Goal: Task Accomplishment & Management: Complete application form

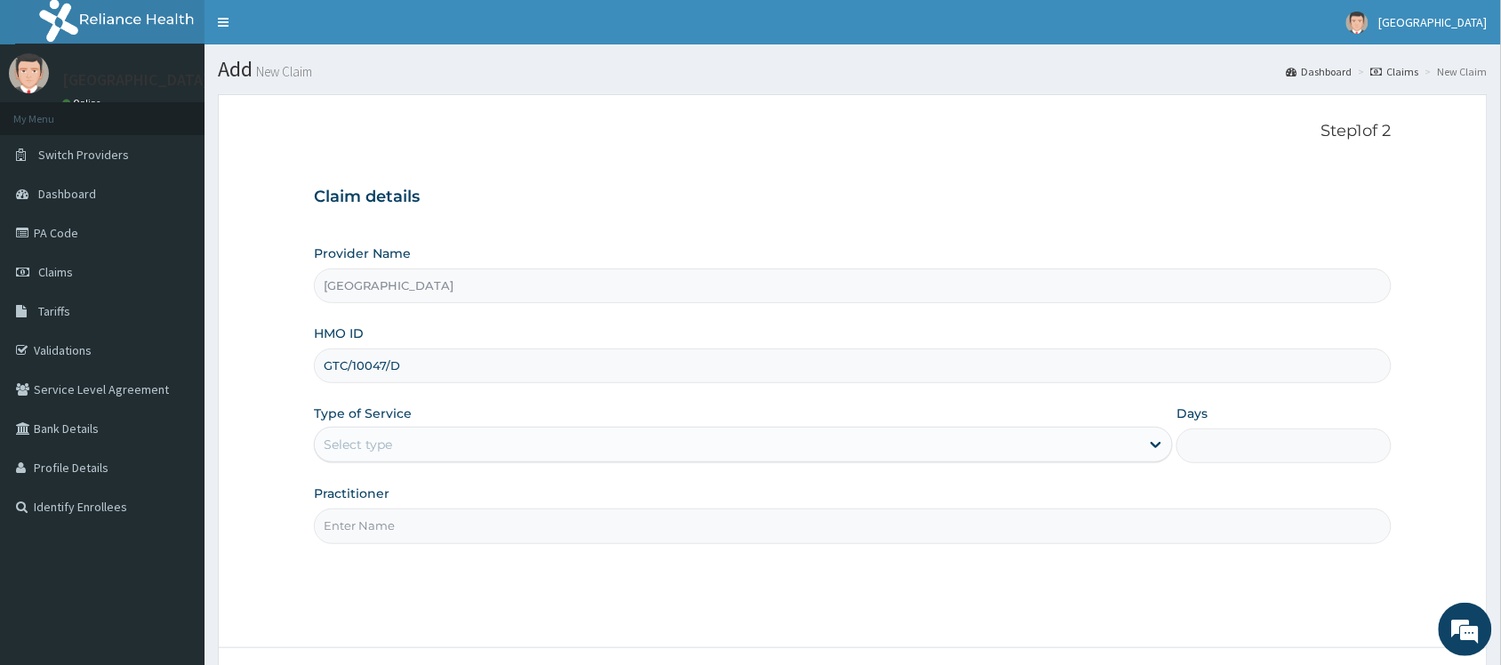
type input "GTC/10047/D"
click at [459, 440] on div "Select type" at bounding box center [727, 445] width 825 height 28
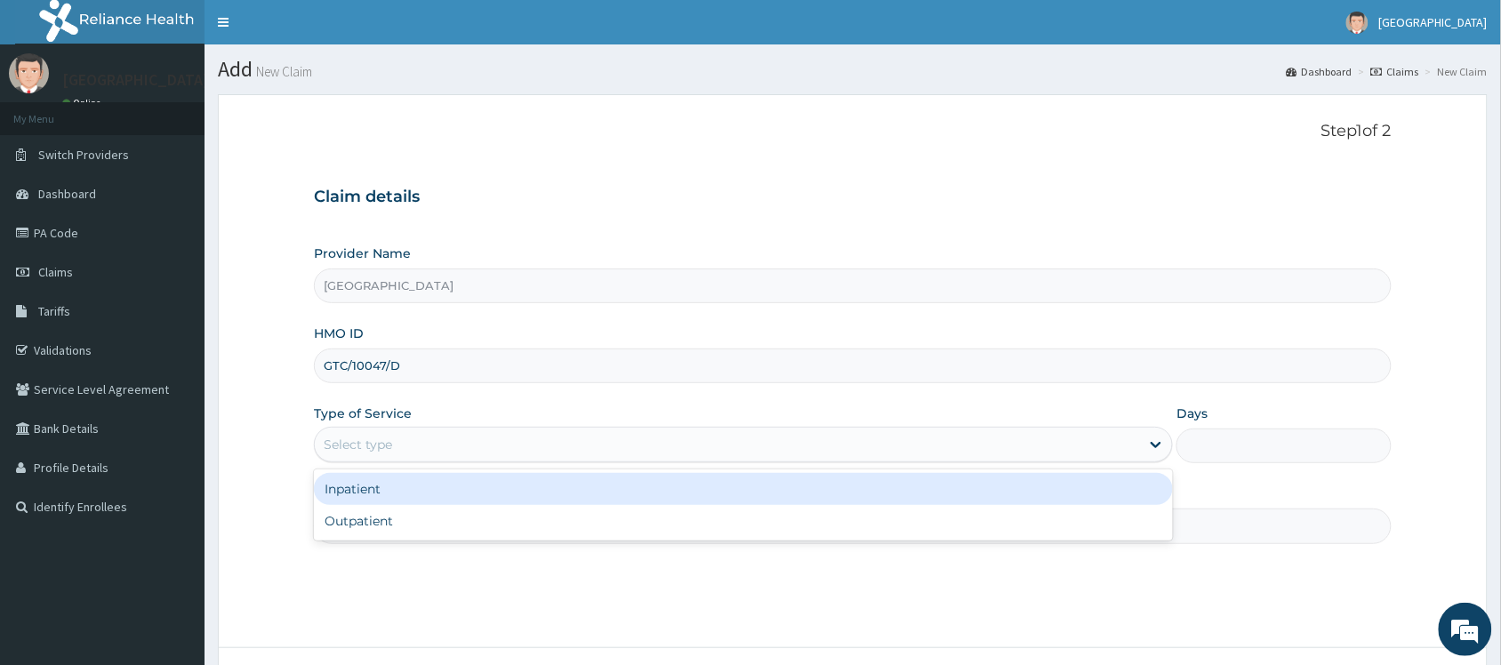
click at [459, 440] on div "Select type" at bounding box center [727, 445] width 825 height 28
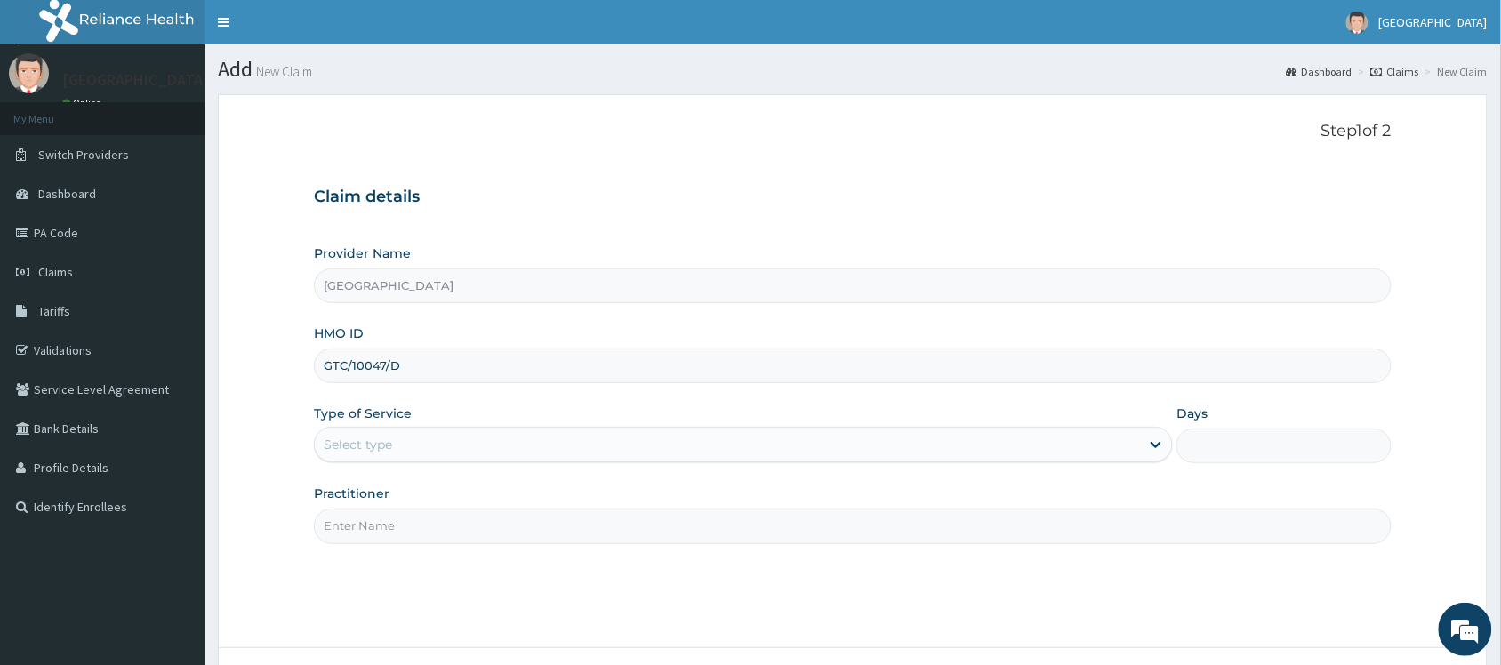
click at [674, 442] on div "Select type" at bounding box center [727, 445] width 825 height 28
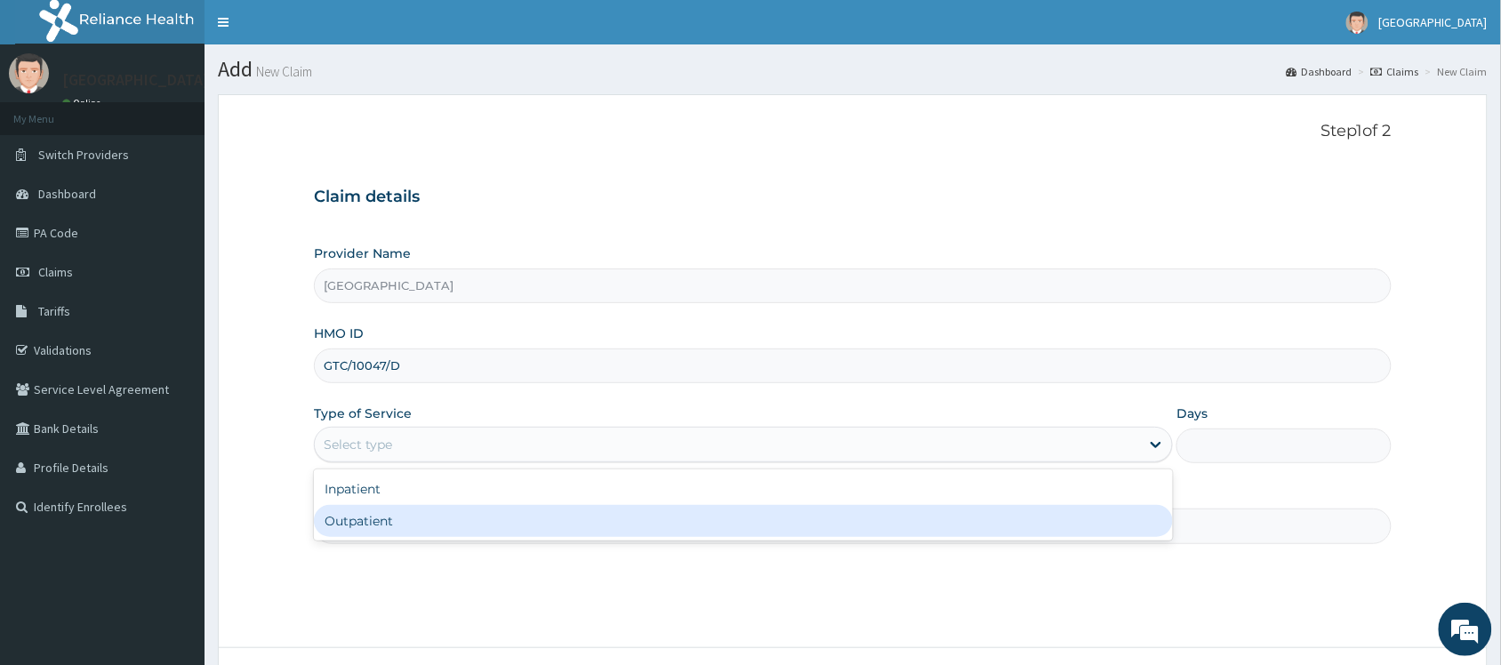
click at [659, 512] on div "Outpatient" at bounding box center [743, 521] width 859 height 32
type input "1"
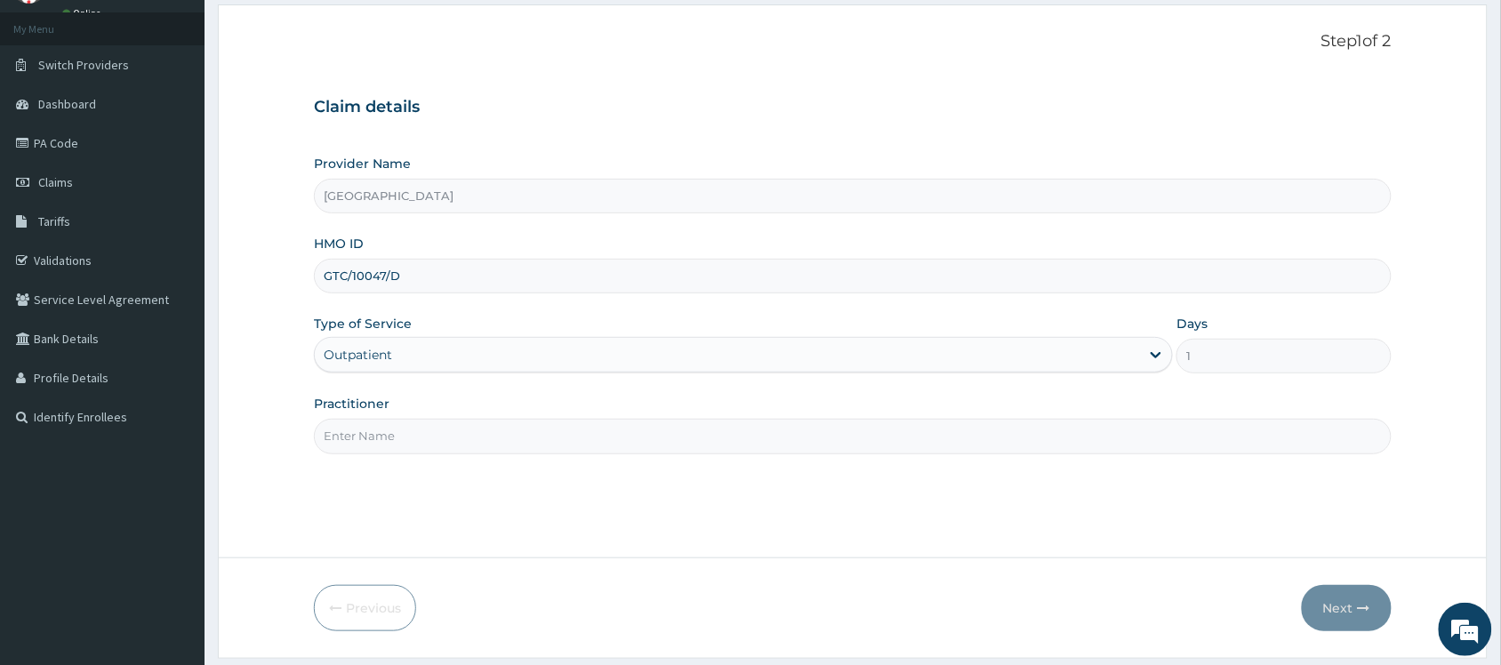
scroll to position [143, 0]
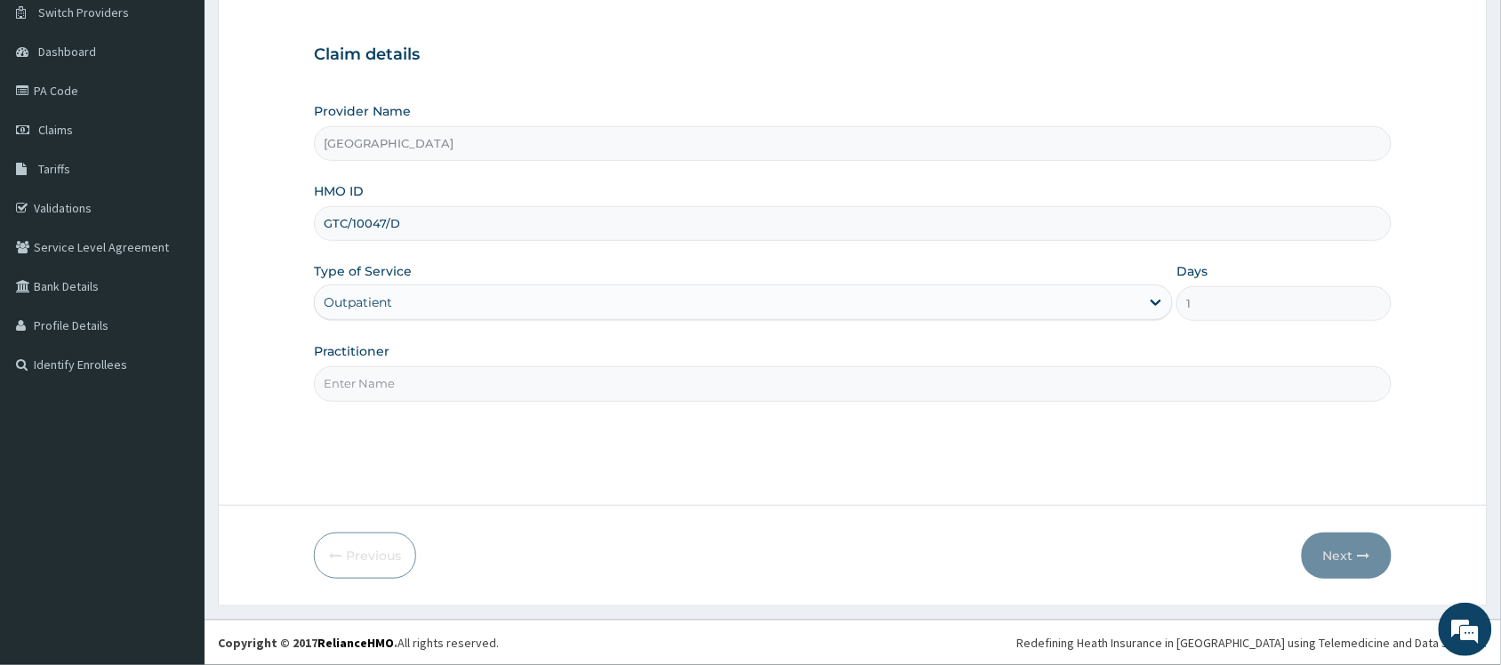
click at [777, 374] on input "Practitioner" at bounding box center [853, 383] width 1078 height 35
type input "[PERSON_NAME]"
click at [1344, 549] on button "Next" at bounding box center [1347, 556] width 90 height 46
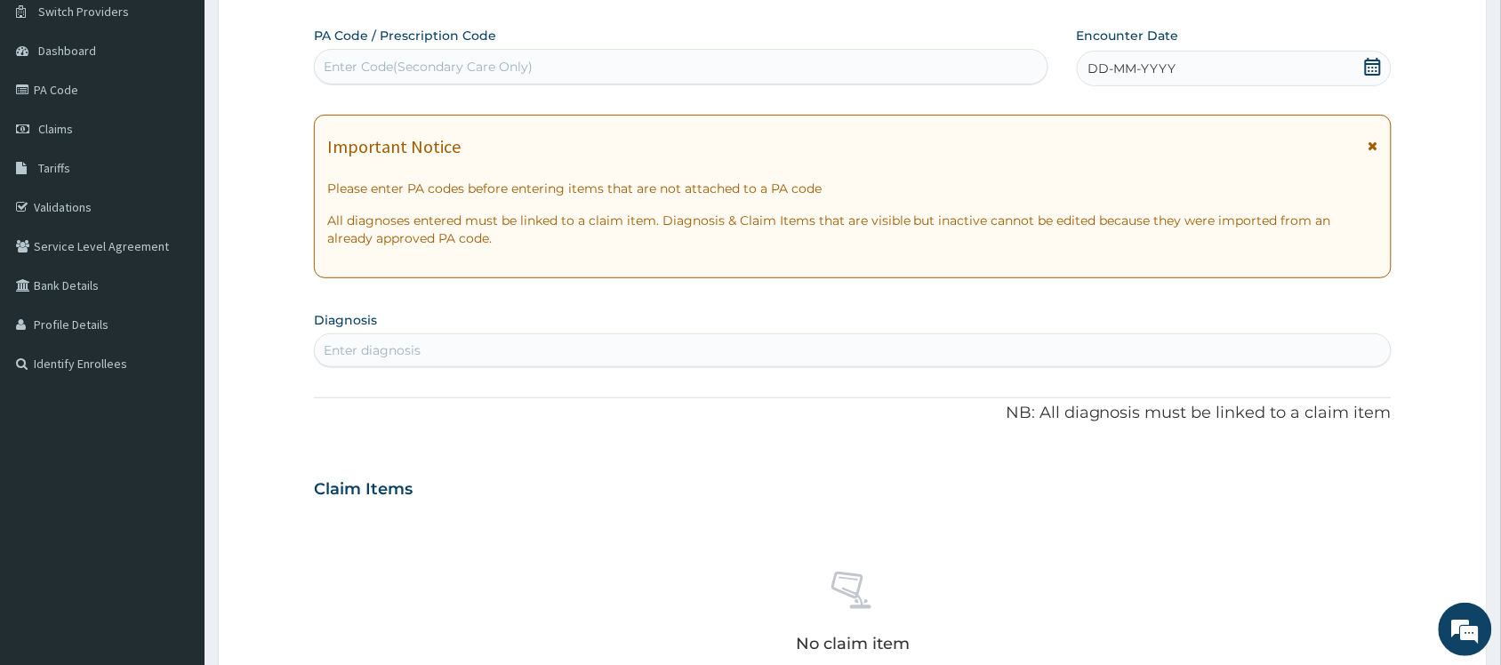
click at [571, 68] on div "Enter Code(Secondary Care Only)" at bounding box center [681, 66] width 733 height 28
type input "PA/F66048"
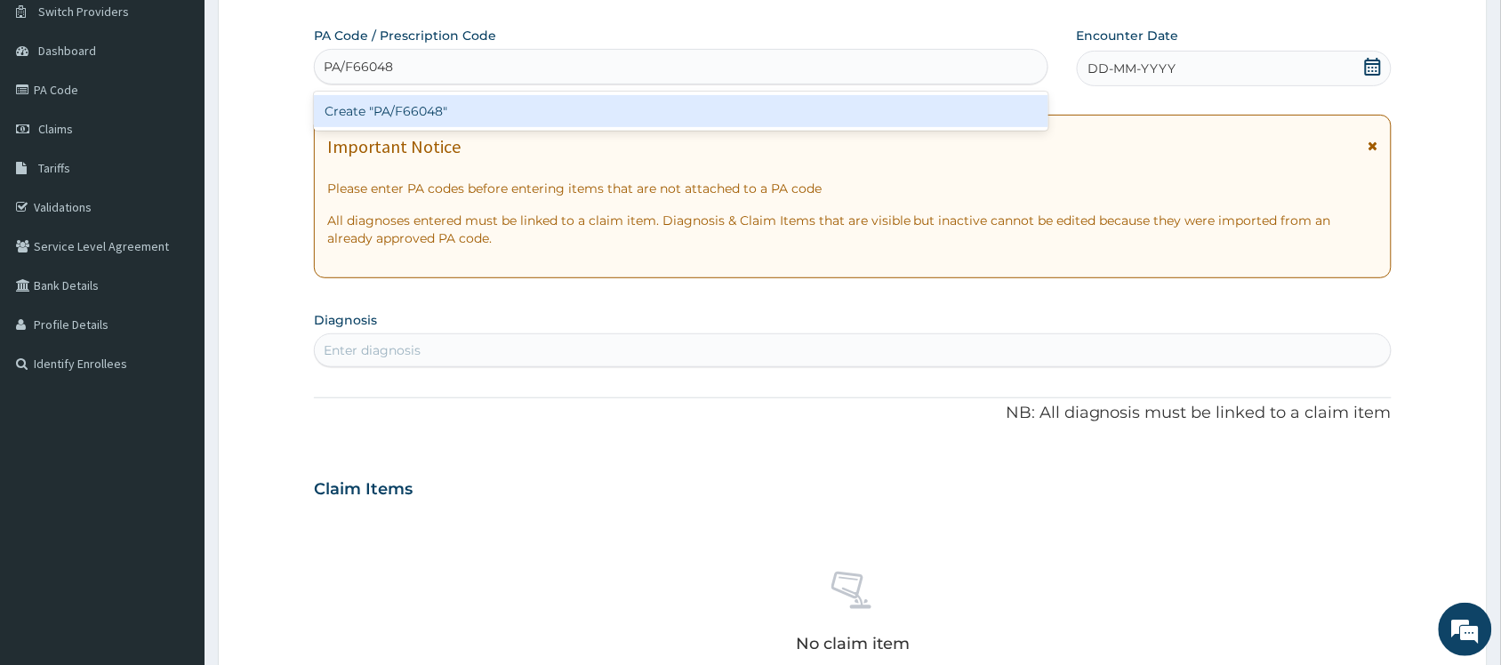
click at [668, 107] on div "Create "PA/F66048"" at bounding box center [681, 111] width 735 height 32
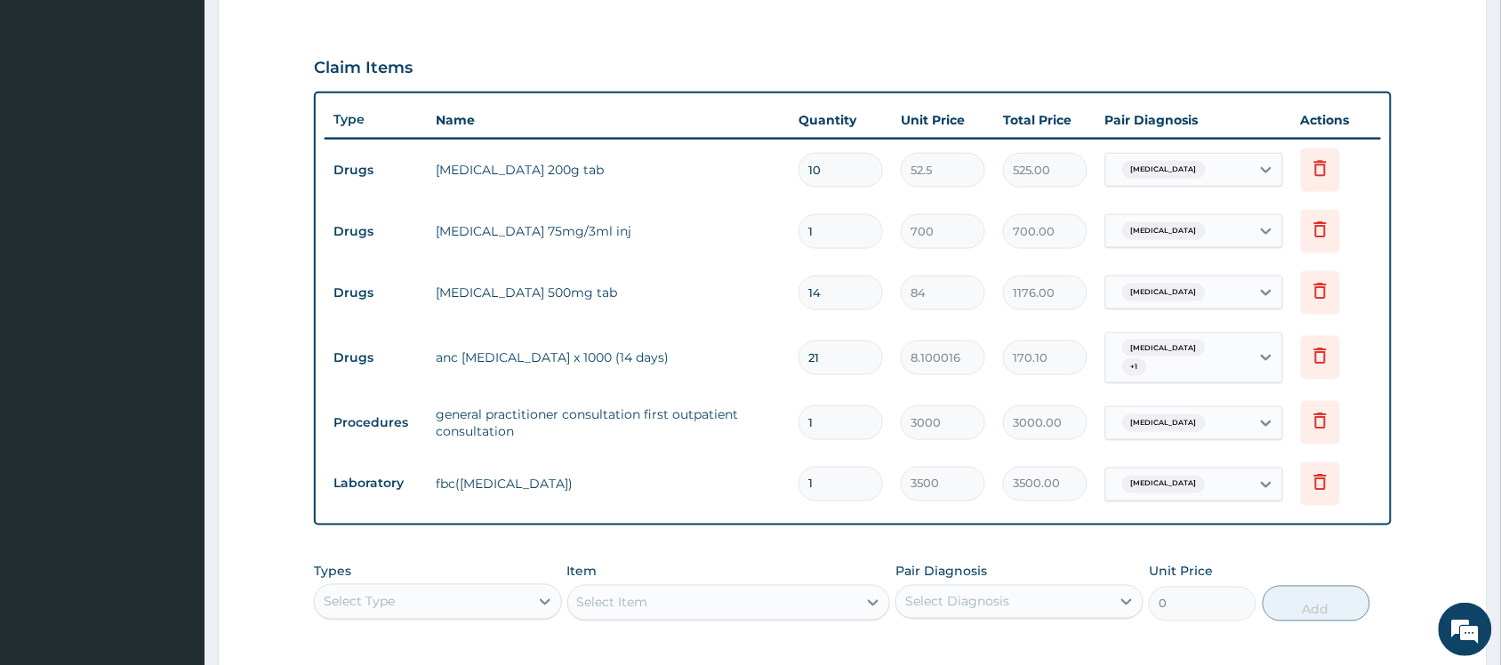
scroll to position [575, 0]
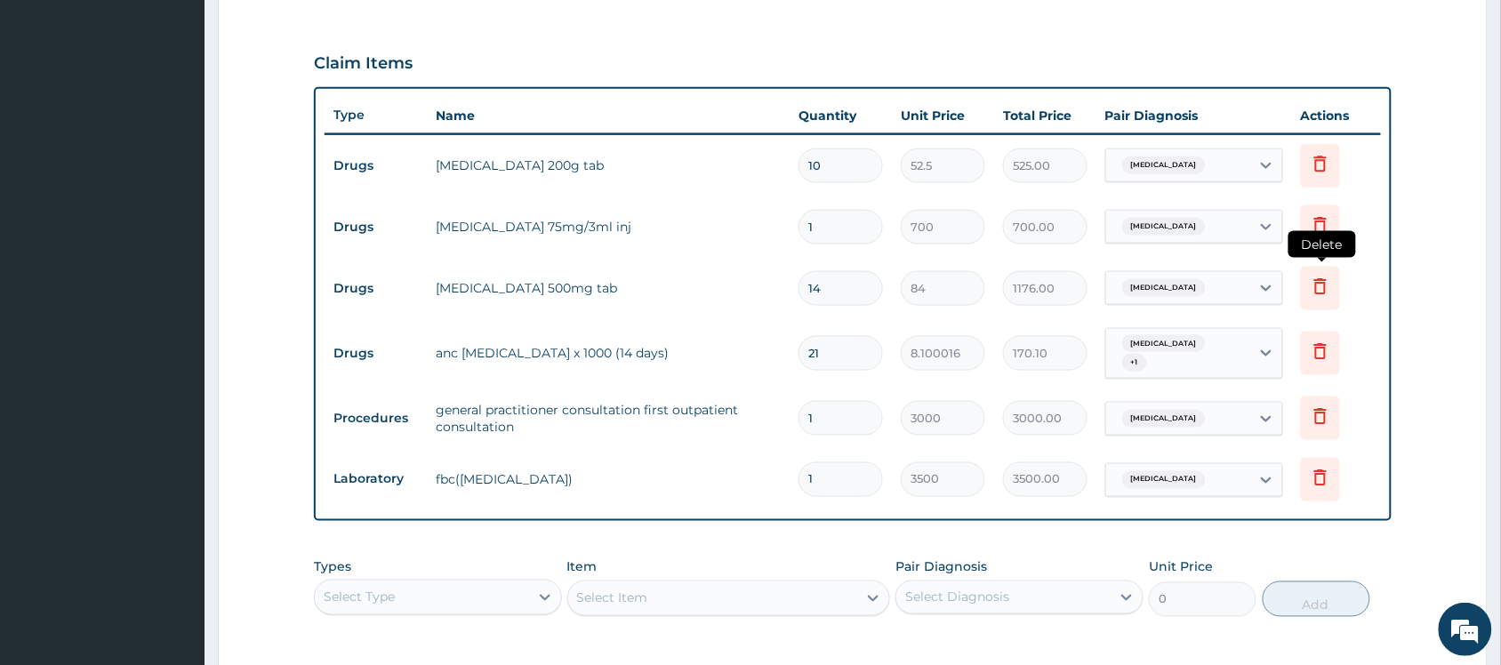
click at [1324, 287] on icon at bounding box center [1320, 286] width 21 height 21
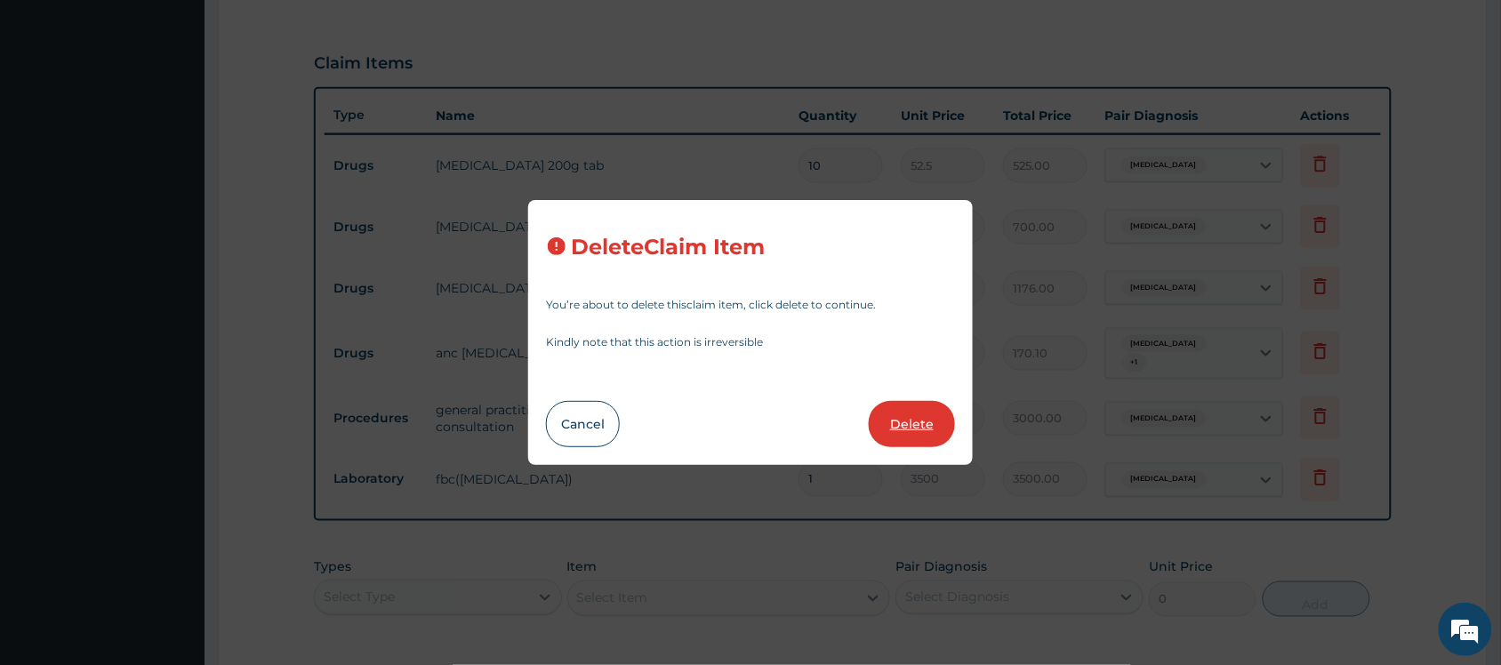
click at [907, 407] on button "Delete" at bounding box center [912, 424] width 86 height 46
type input "21"
type input "8.100016"
type input "170.10"
type input "1"
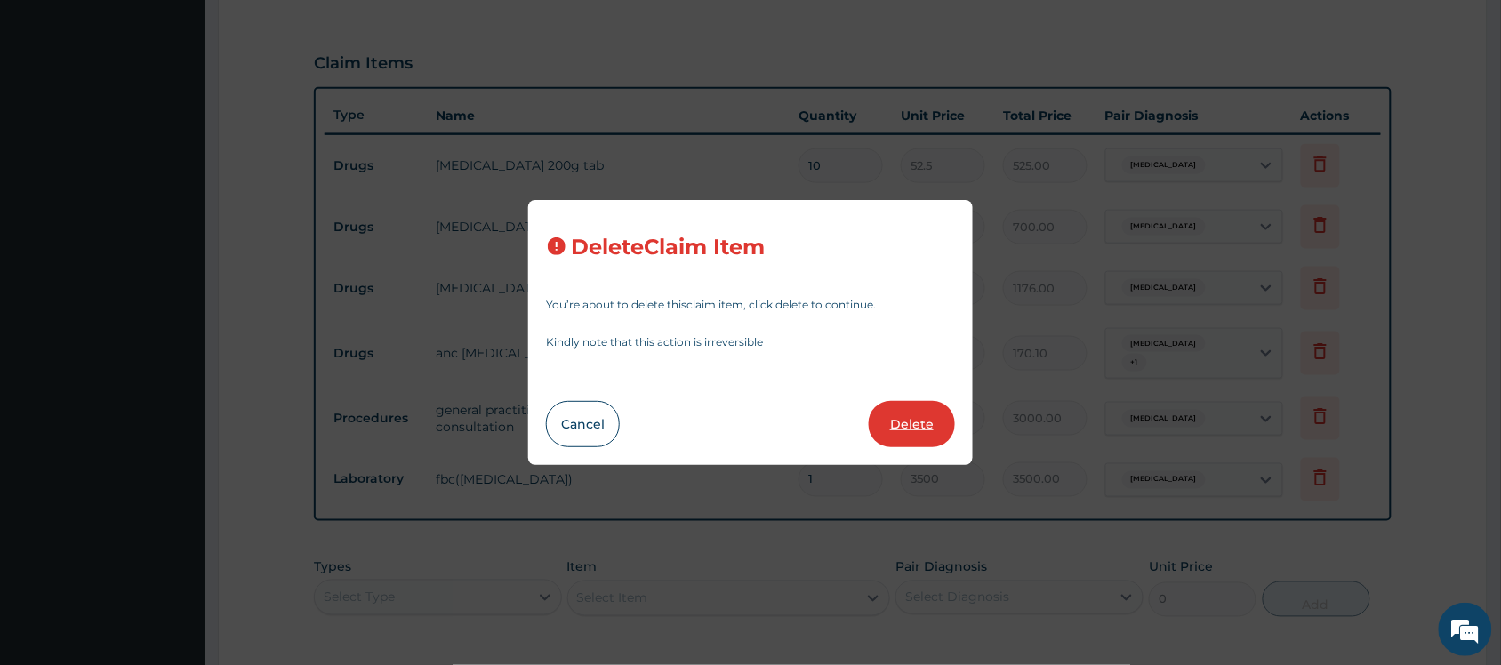
type input "3000"
type input "3000.00"
type input "3500"
type input "3500.00"
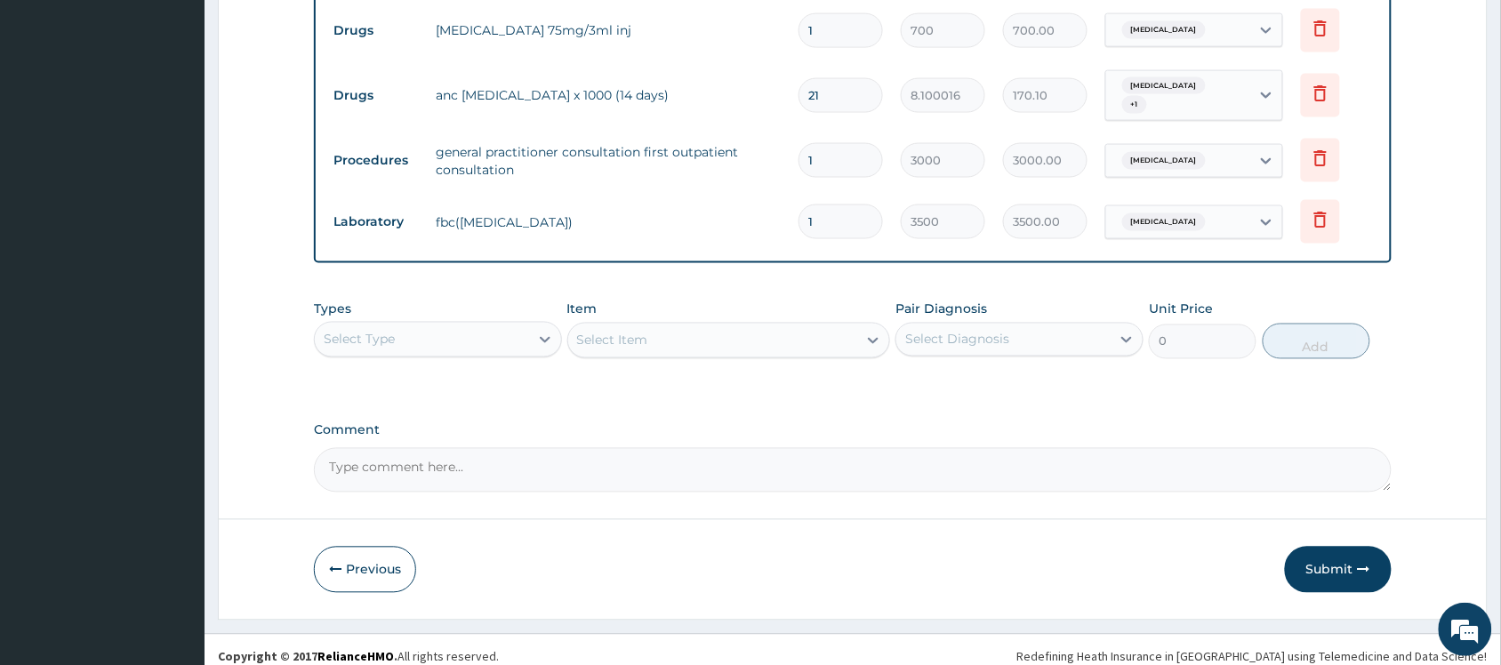
scroll to position [777, 0]
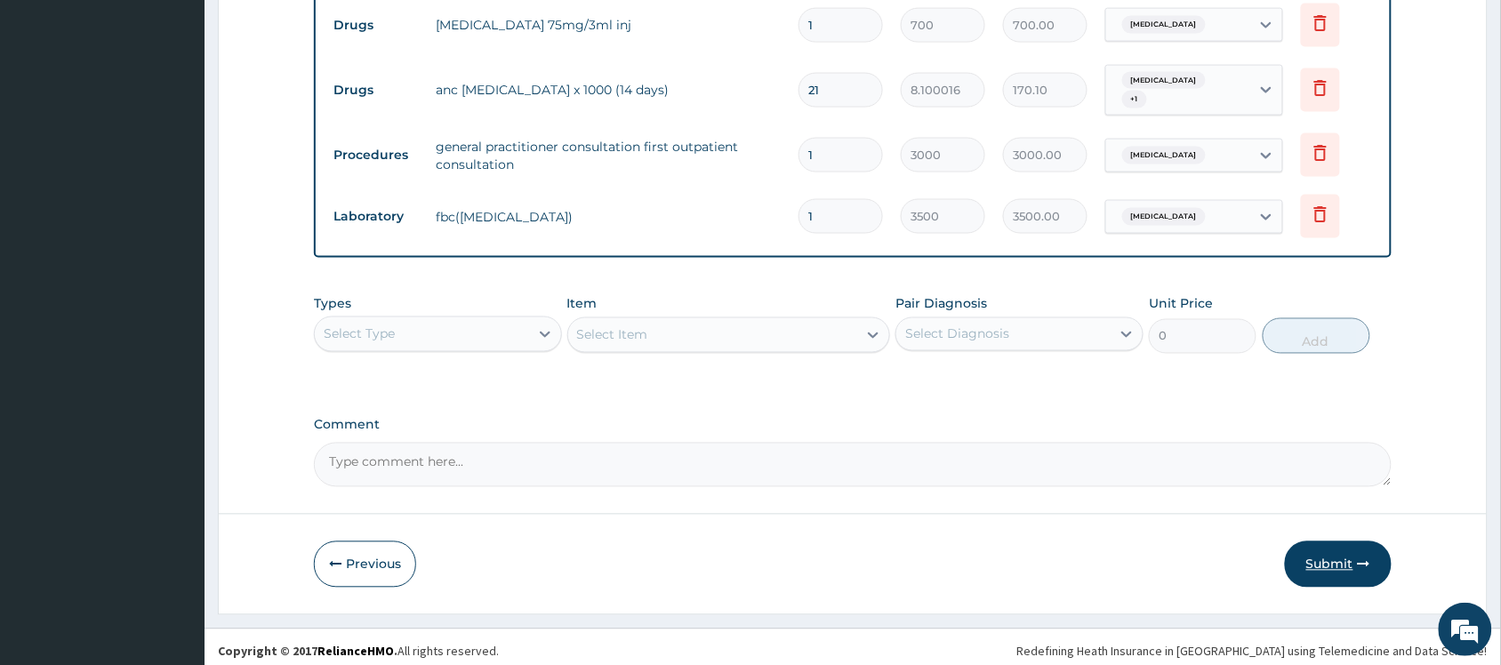
click at [1349, 559] on button "Submit" at bounding box center [1338, 565] width 107 height 46
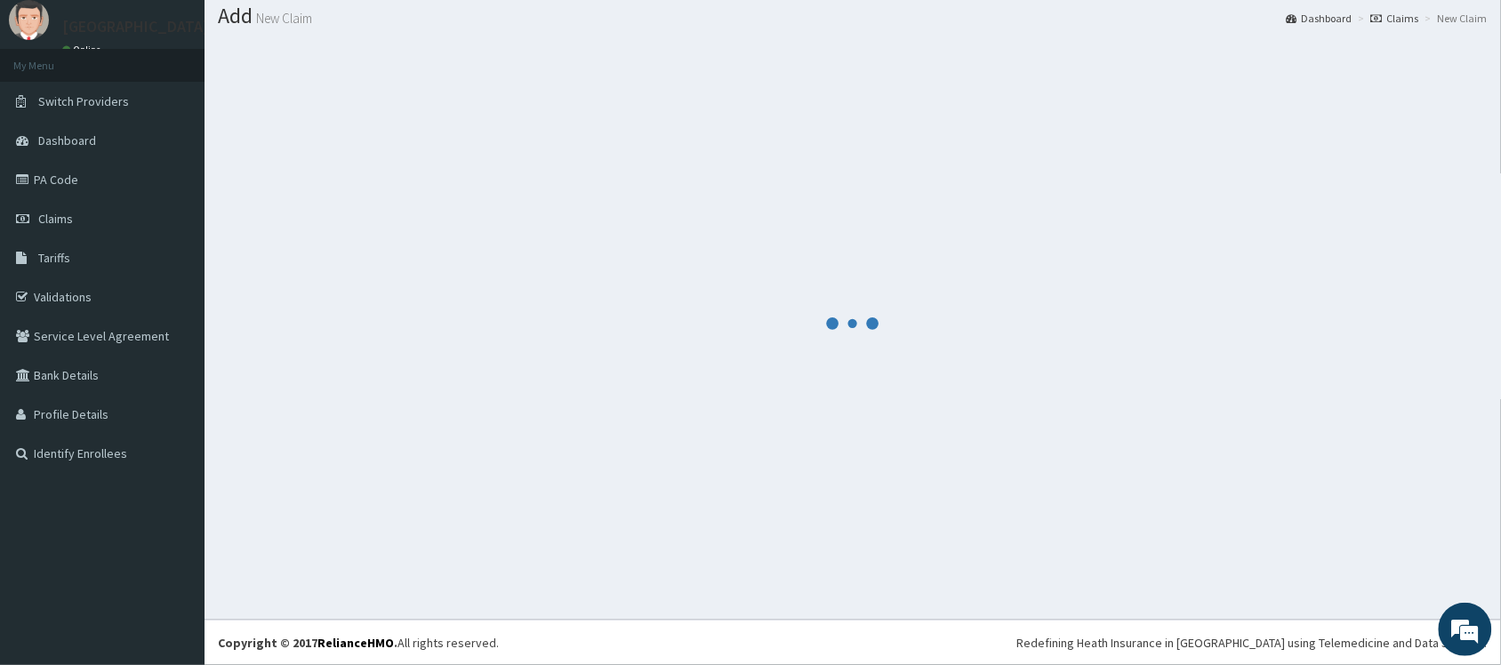
scroll to position [53, 0]
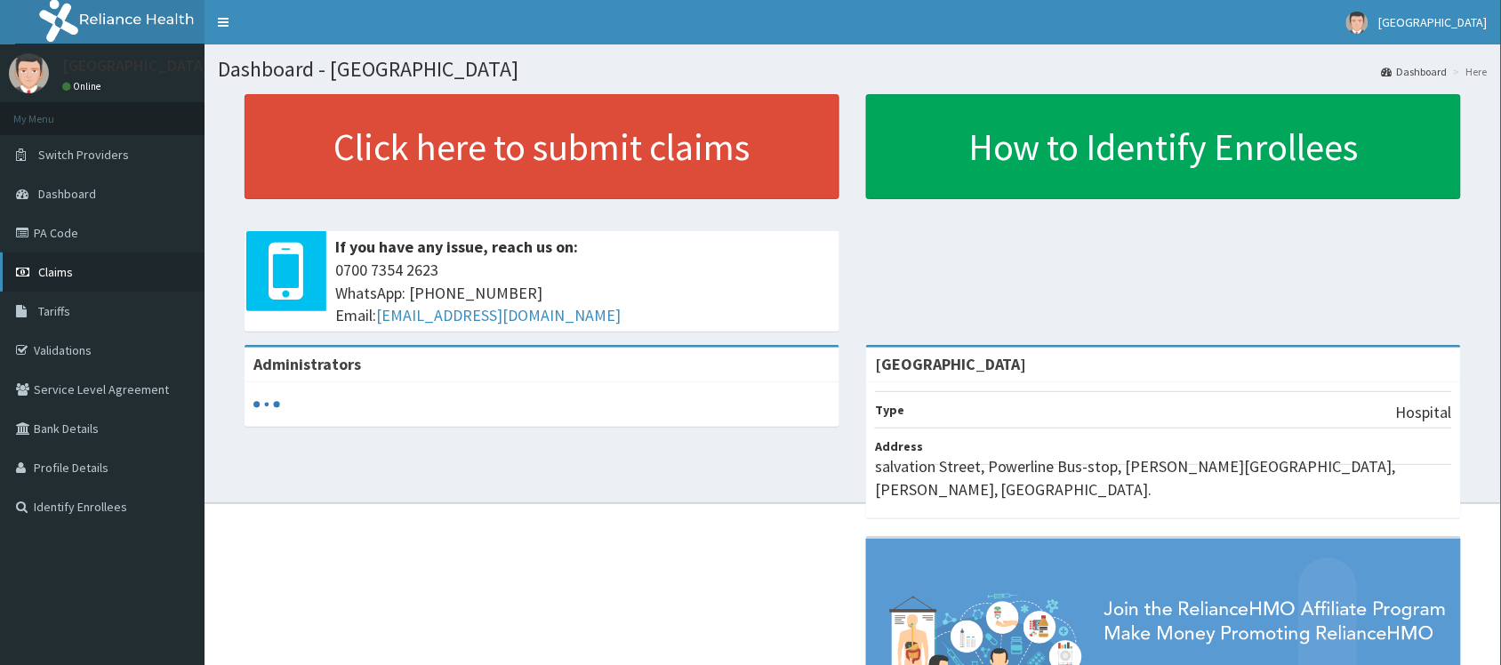
click at [127, 268] on link "Claims" at bounding box center [102, 272] width 205 height 39
click at [114, 270] on link "Claims" at bounding box center [102, 272] width 205 height 39
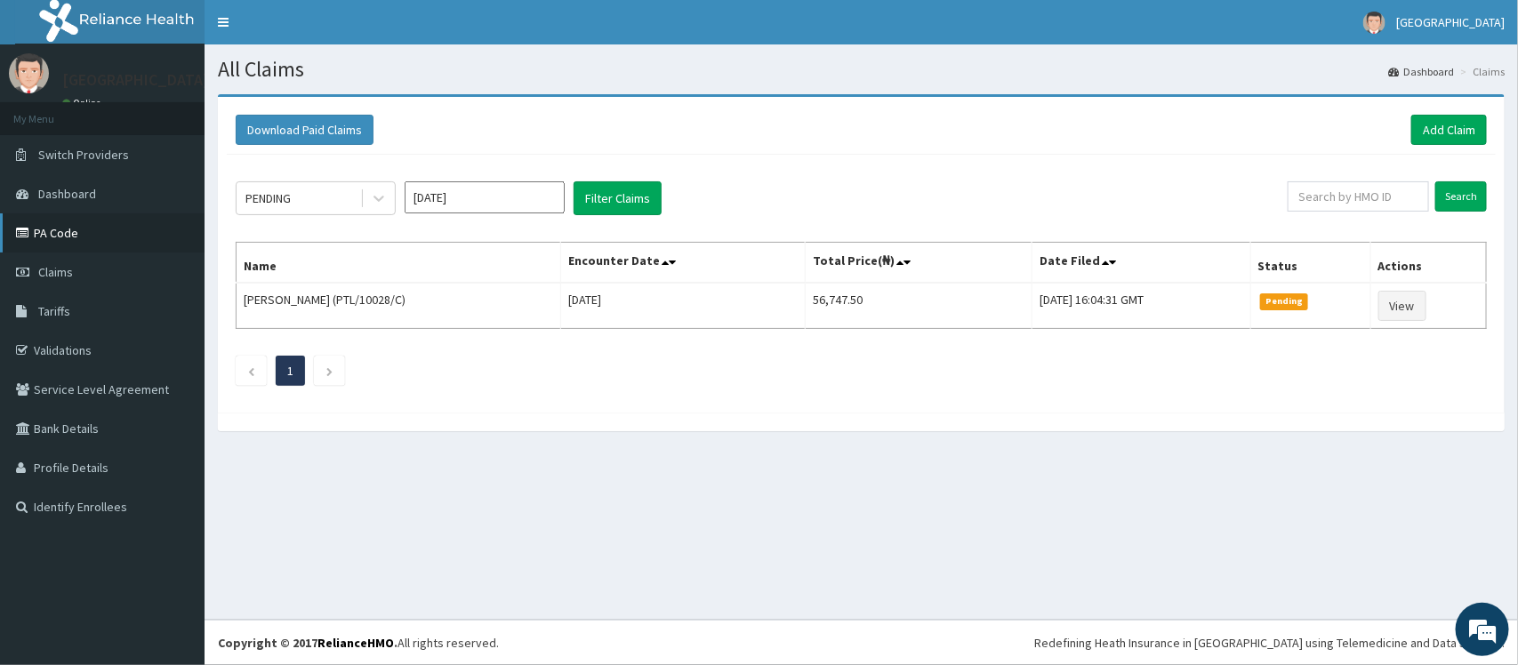
click at [112, 232] on link "PA Code" at bounding box center [102, 232] width 205 height 39
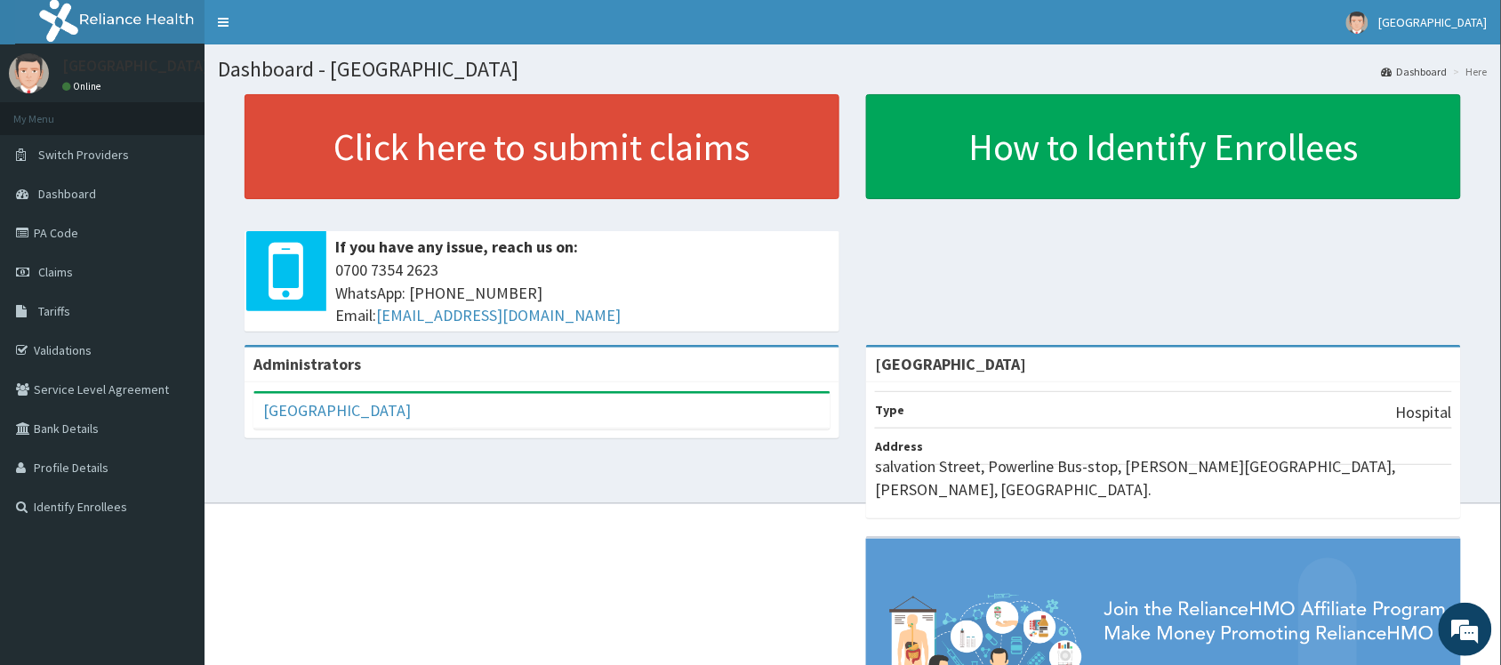
click at [85, 310] on link "Tariffs" at bounding box center [102, 311] width 205 height 39
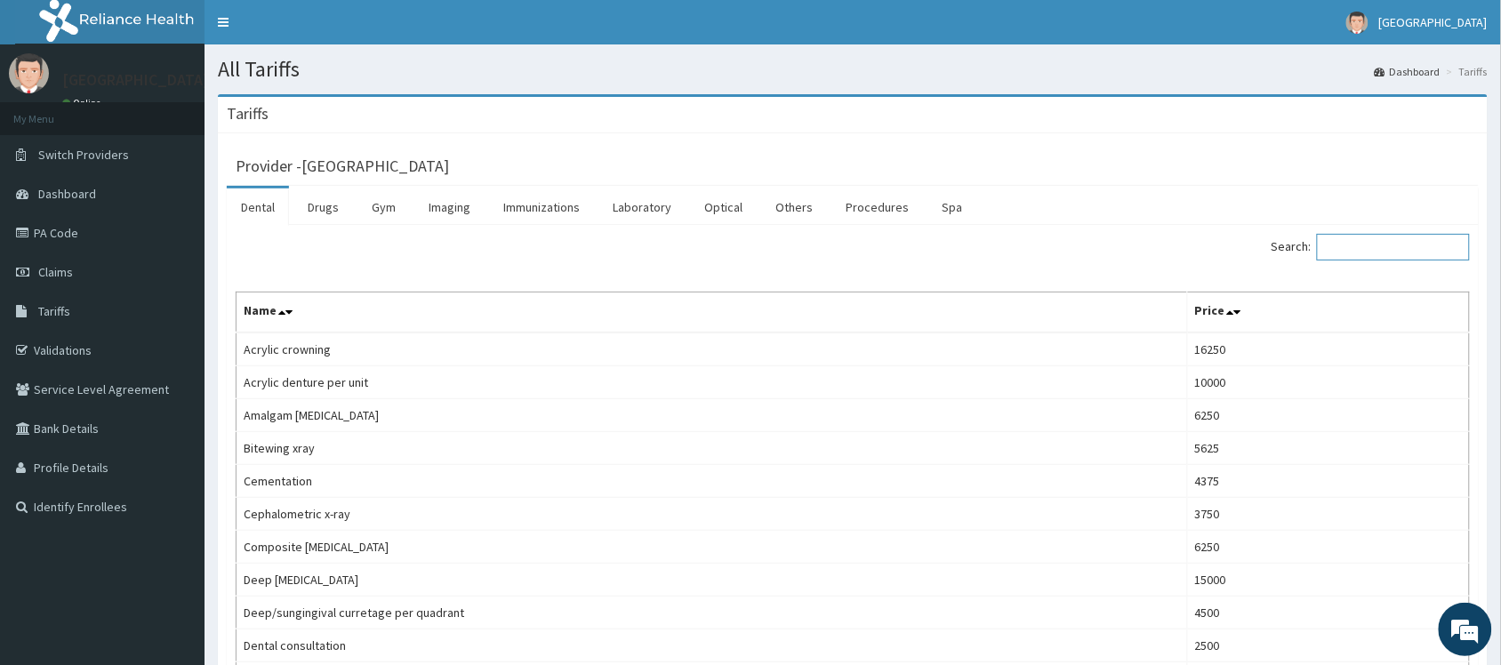
click at [1377, 240] on input "Search:" at bounding box center [1393, 247] width 153 height 27
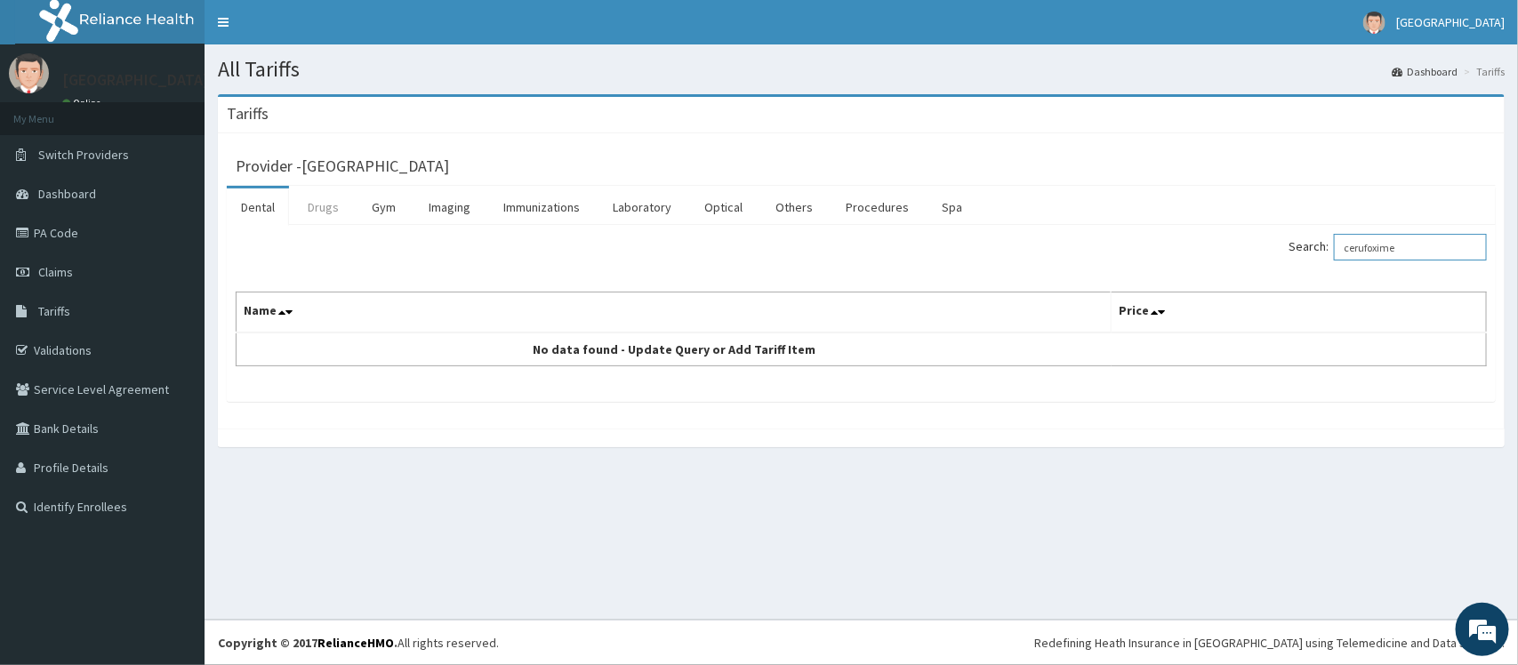
type input "cerufoxime"
click at [335, 209] on link "Drugs" at bounding box center [324, 207] width 60 height 37
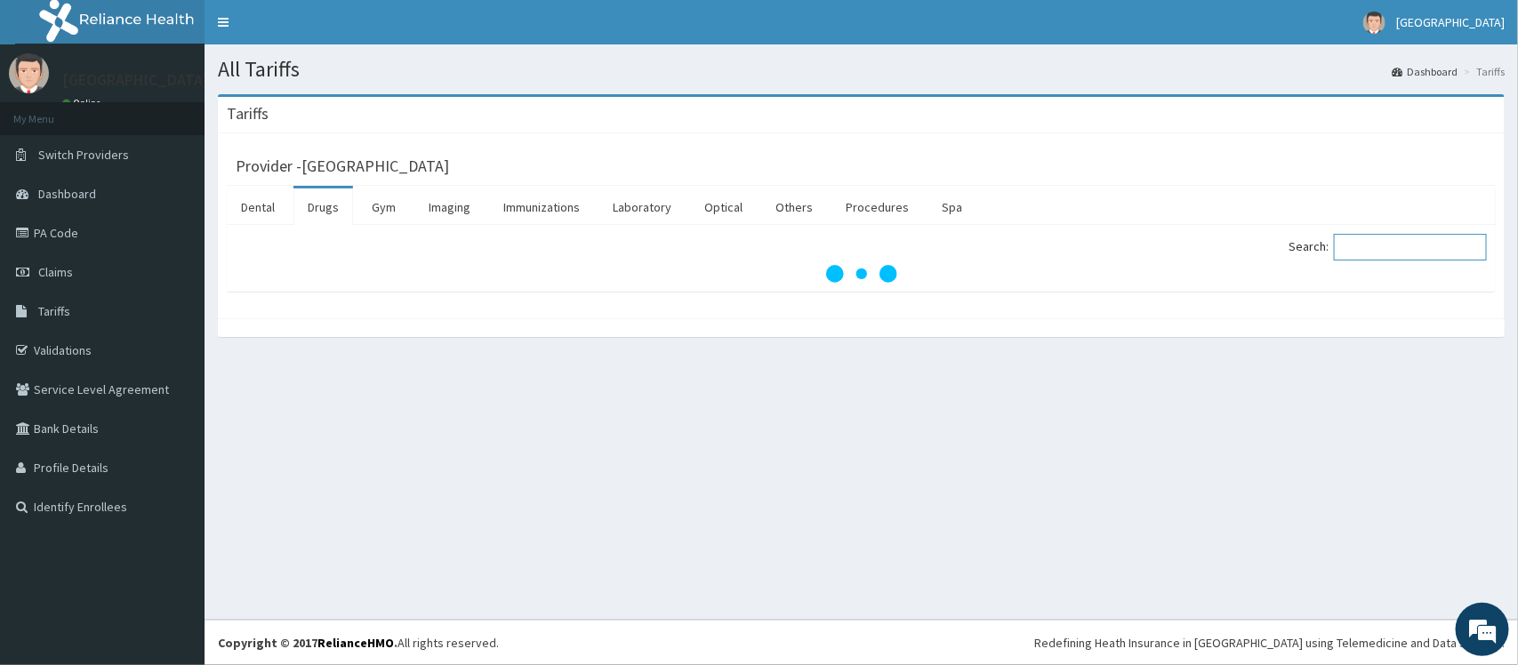
click at [1383, 249] on input "Search:" at bounding box center [1410, 247] width 153 height 27
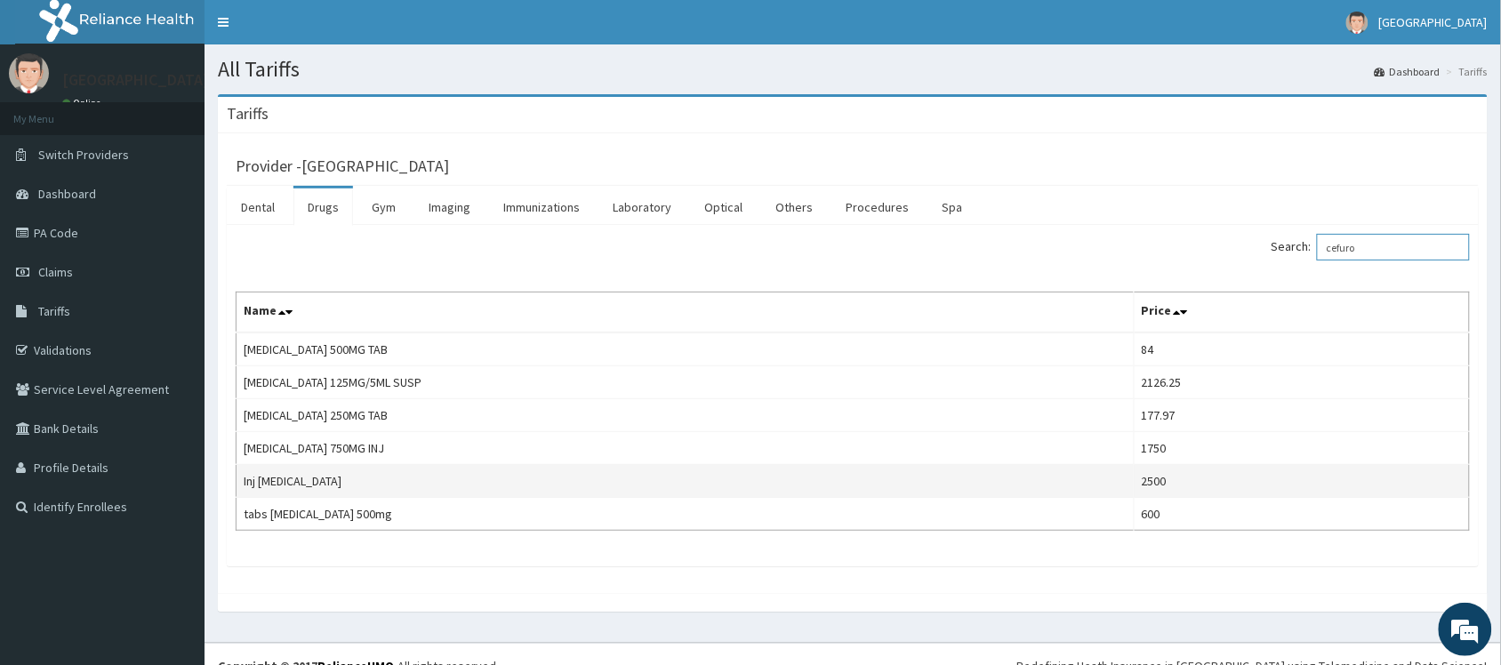
type input "cefuro"
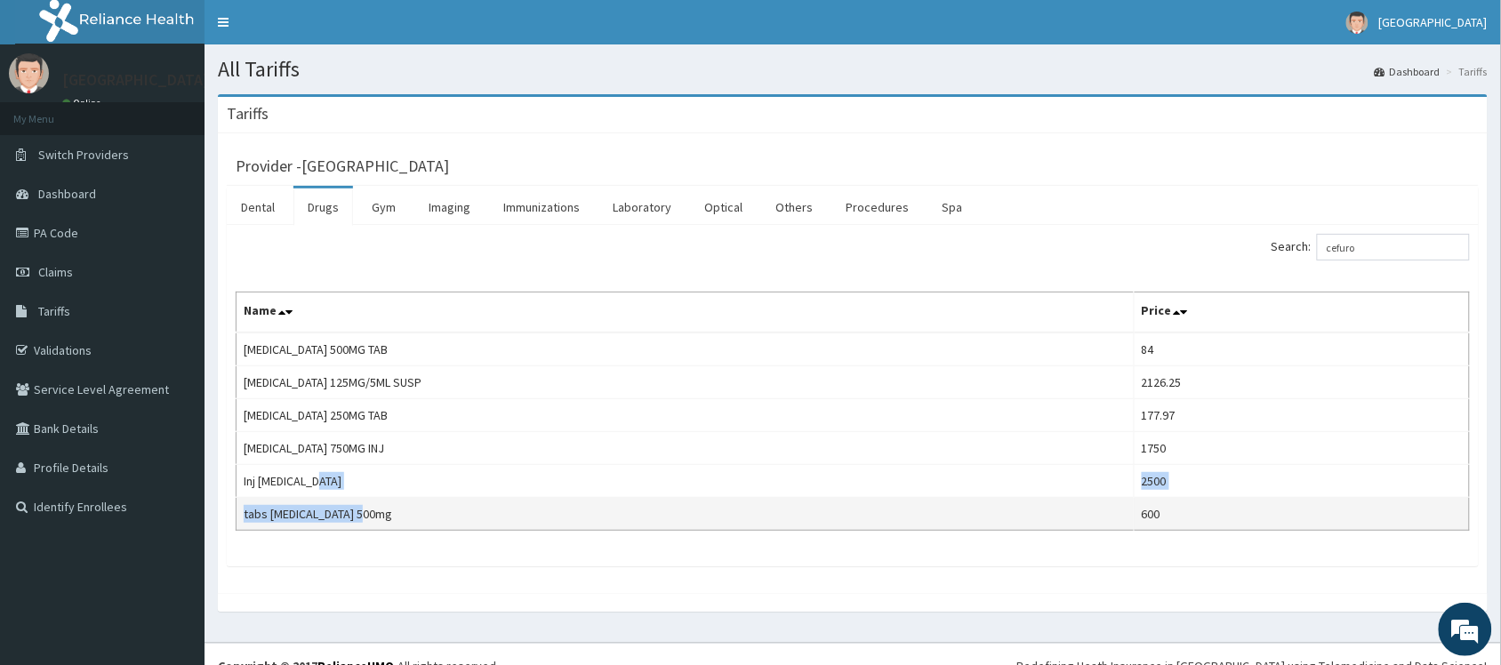
drag, startPoint x: 414, startPoint y: 496, endPoint x: 424, endPoint y: 518, distance: 23.9
click at [406, 526] on tbody "CEFUROXIME 500MG TAB 84 CEFUROXIME 125MG/5ML SUSP 2126.25 CEFUROXIME 250MG TAB …" at bounding box center [854, 432] width 1234 height 198
copy tbody "2500 tabs cefuroxime 500mg"
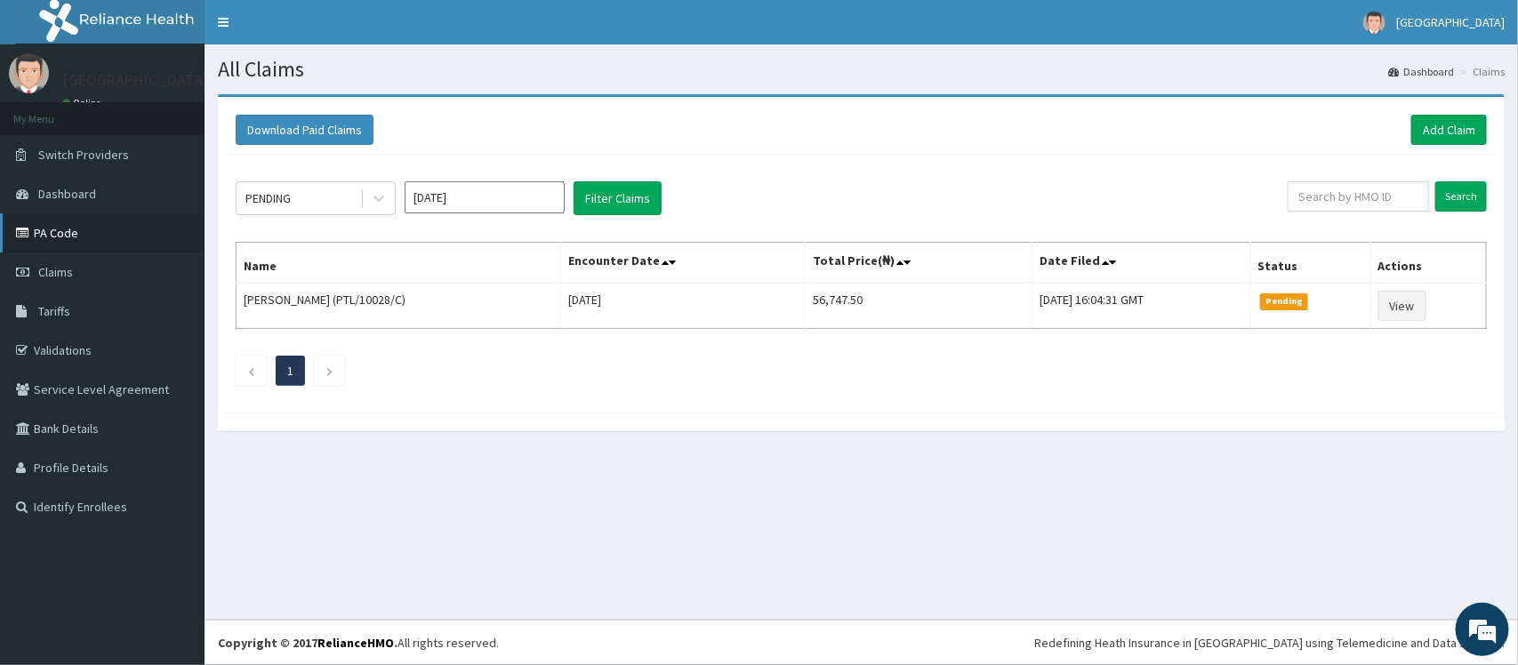
click at [109, 223] on link "PA Code" at bounding box center [102, 232] width 205 height 39
click at [1461, 134] on link "Add Claim" at bounding box center [1450, 130] width 76 height 30
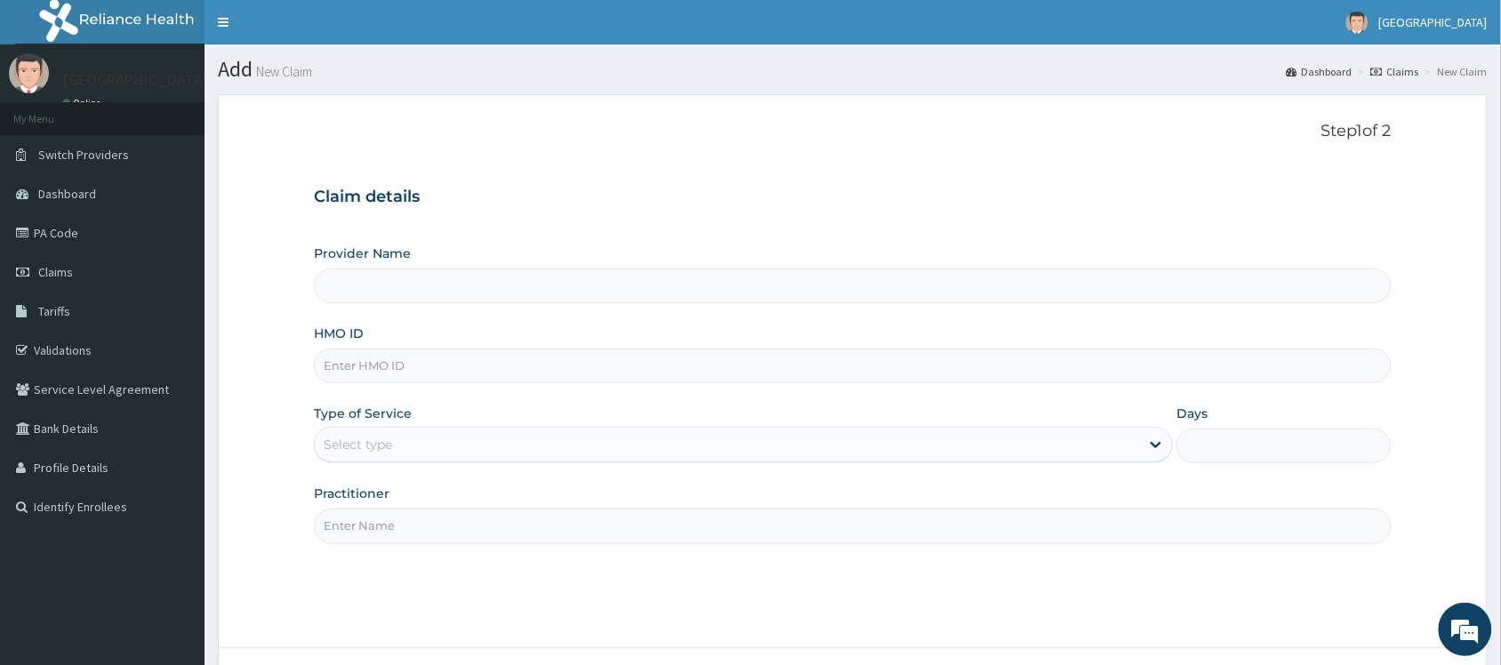
click at [972, 286] on input "Provider Name" at bounding box center [853, 286] width 1078 height 35
type input "[GEOGRAPHIC_DATA]"
click at [793, 374] on input "HMO ID" at bounding box center [853, 366] width 1078 height 35
type input "GTC/10047/D"
click at [879, 450] on div "Select type" at bounding box center [727, 445] width 825 height 28
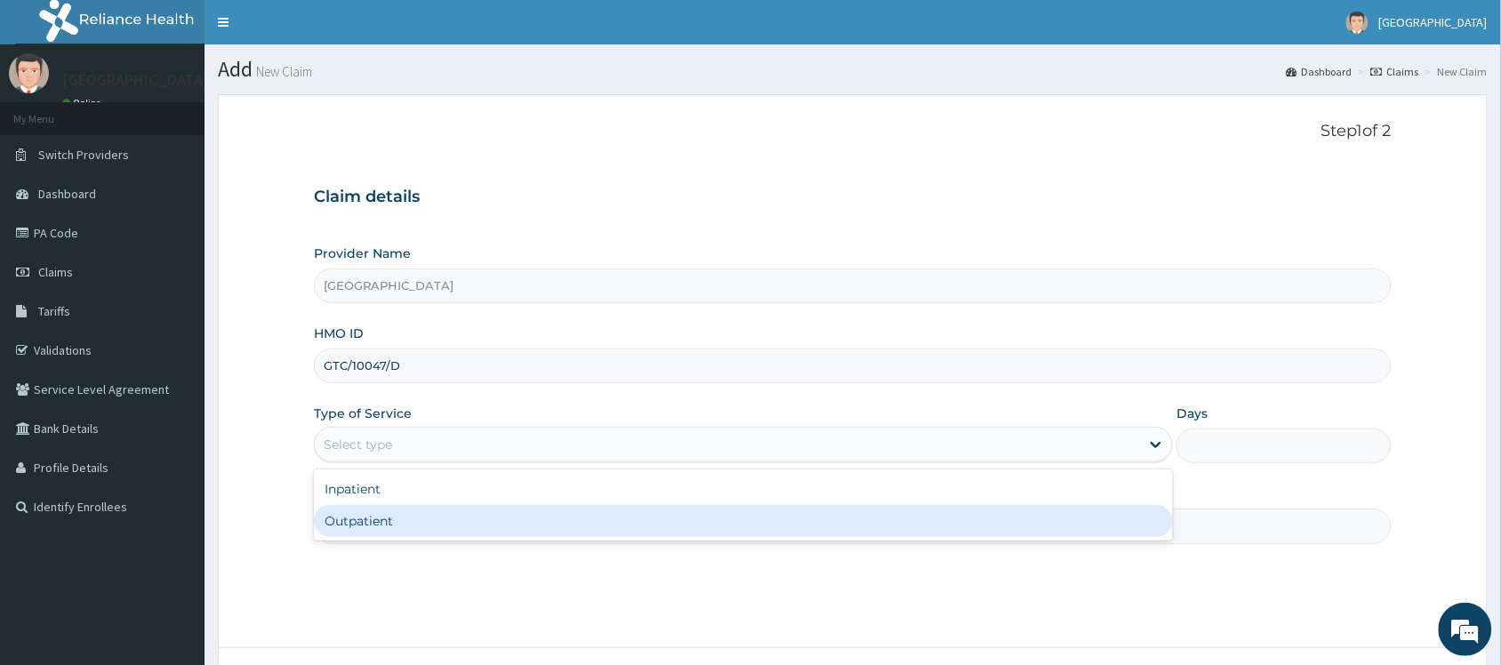
click at [824, 516] on div "Outpatient" at bounding box center [743, 521] width 859 height 32
type input "1"
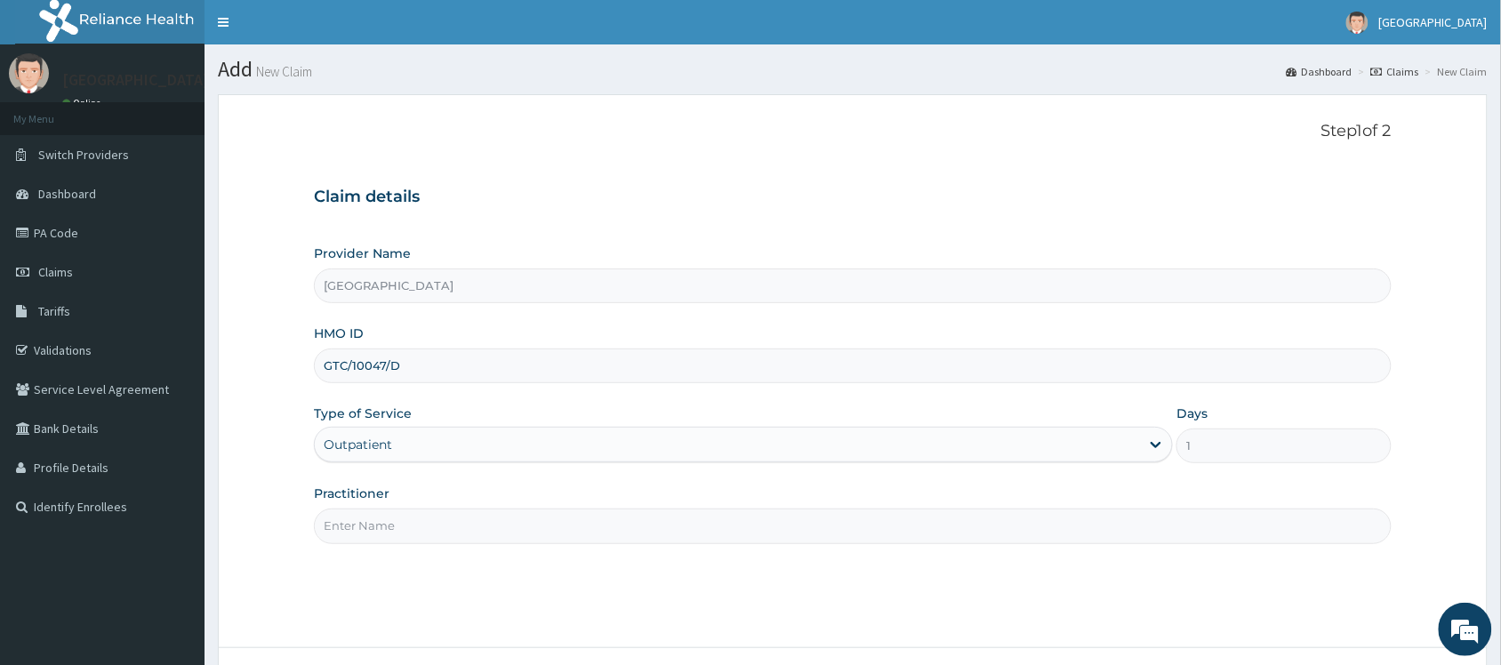
click at [925, 514] on input "Practitioner" at bounding box center [853, 526] width 1078 height 35
type input "[PERSON_NAME]"
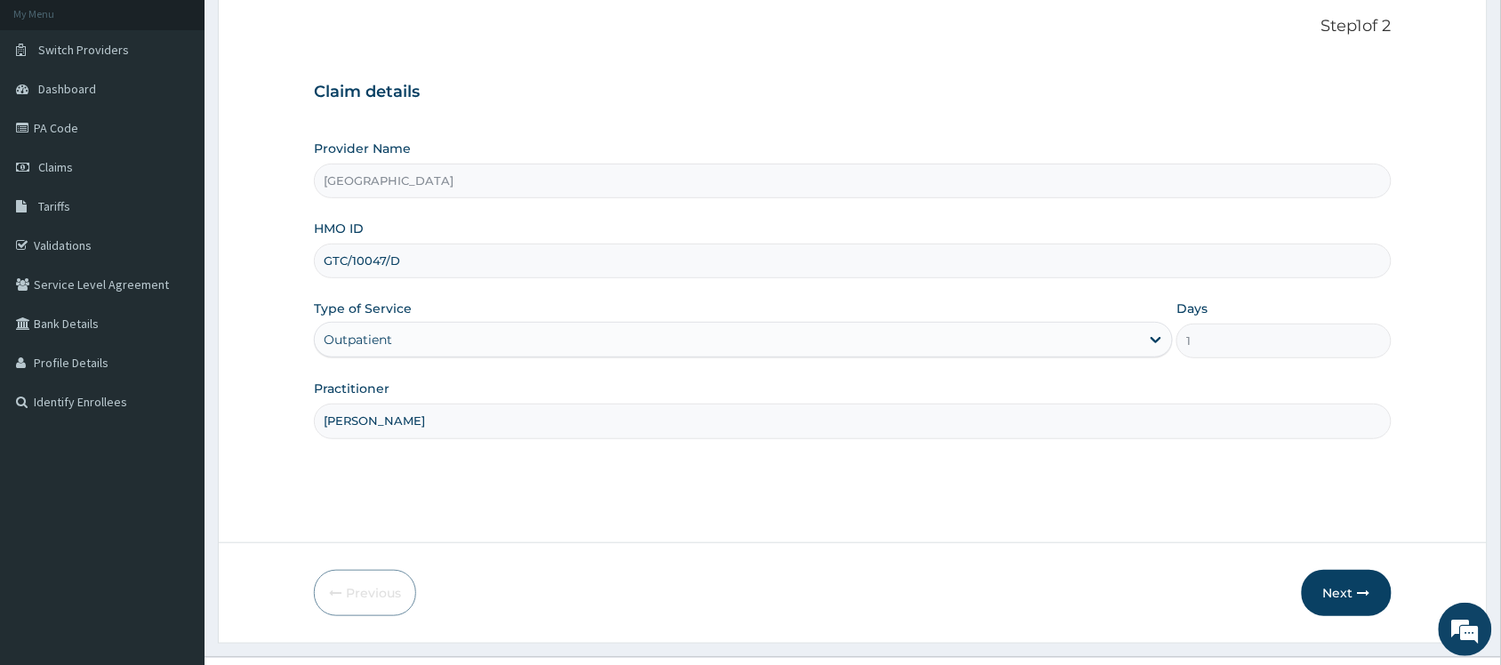
scroll to position [143, 0]
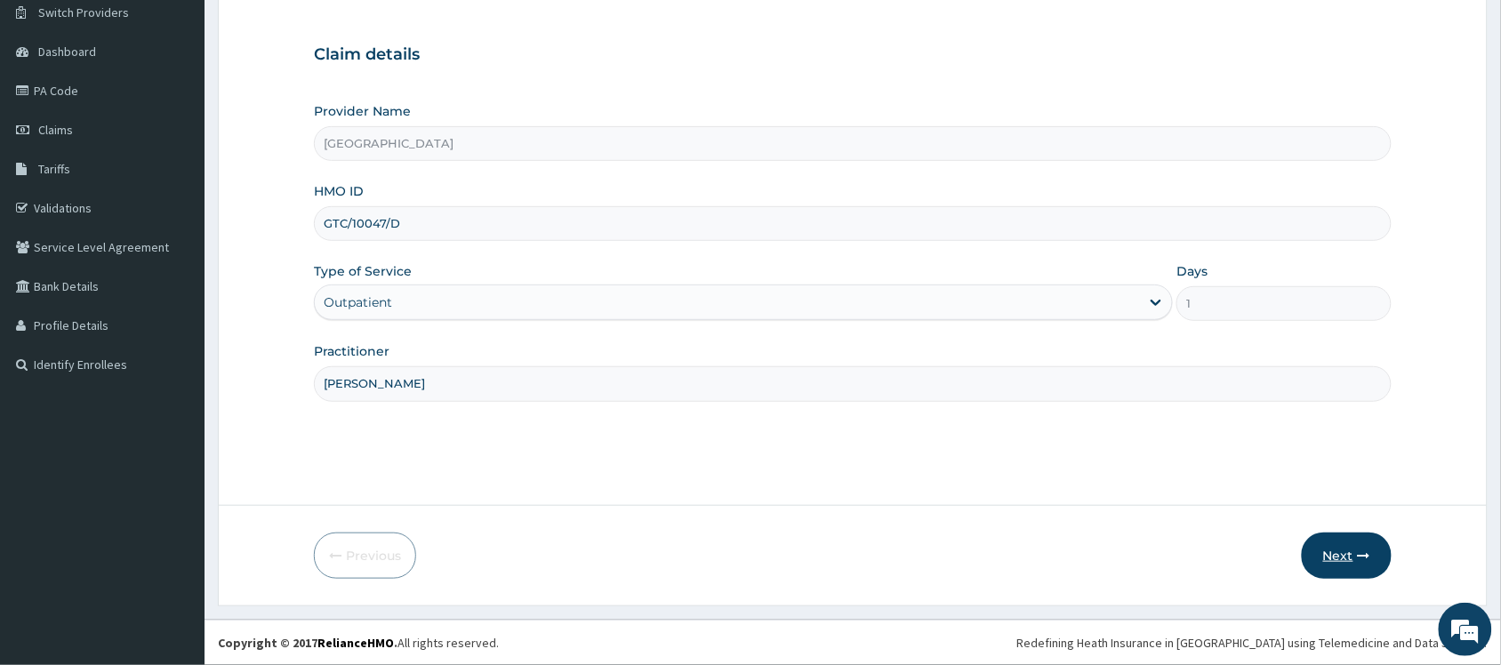
click at [1352, 553] on button "Next" at bounding box center [1347, 556] width 90 height 46
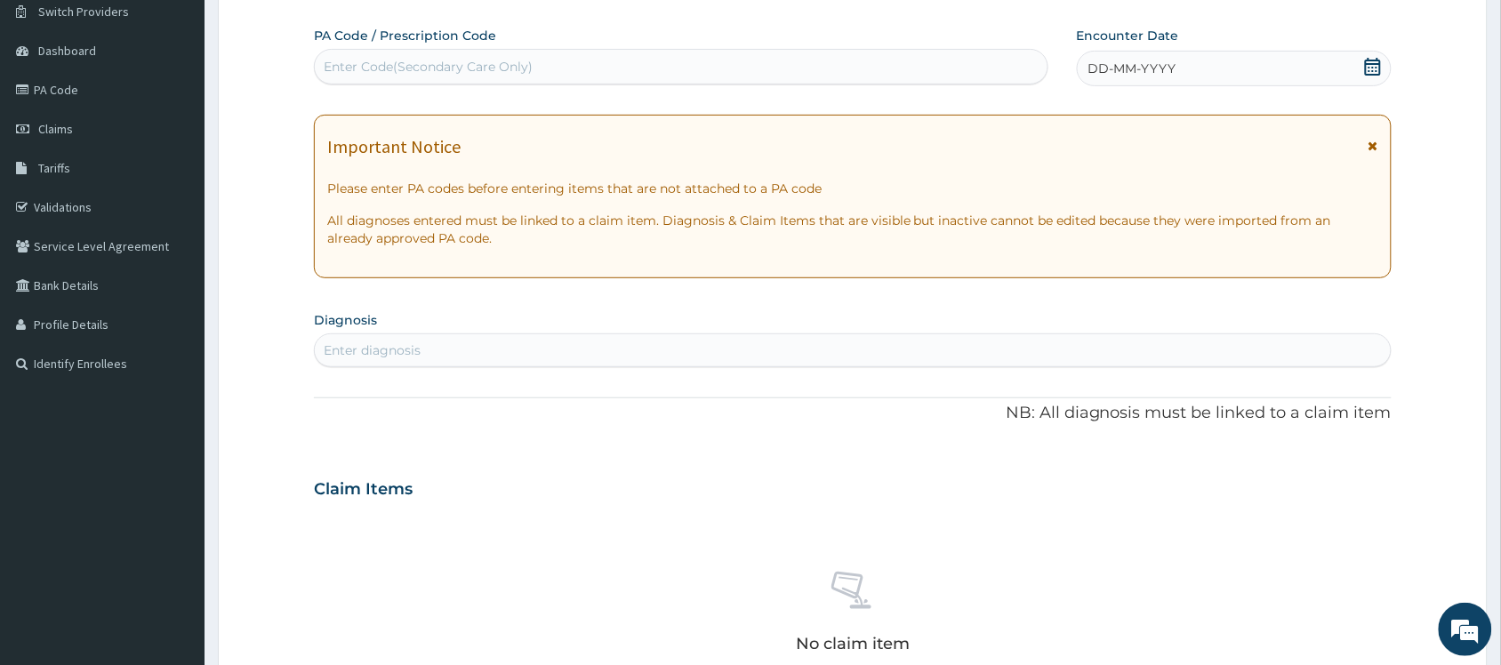
click at [642, 55] on div "Enter Code(Secondary Care Only)" at bounding box center [681, 66] width 733 height 28
paste input "PA/3B5300"
type input "PA/3B5300"
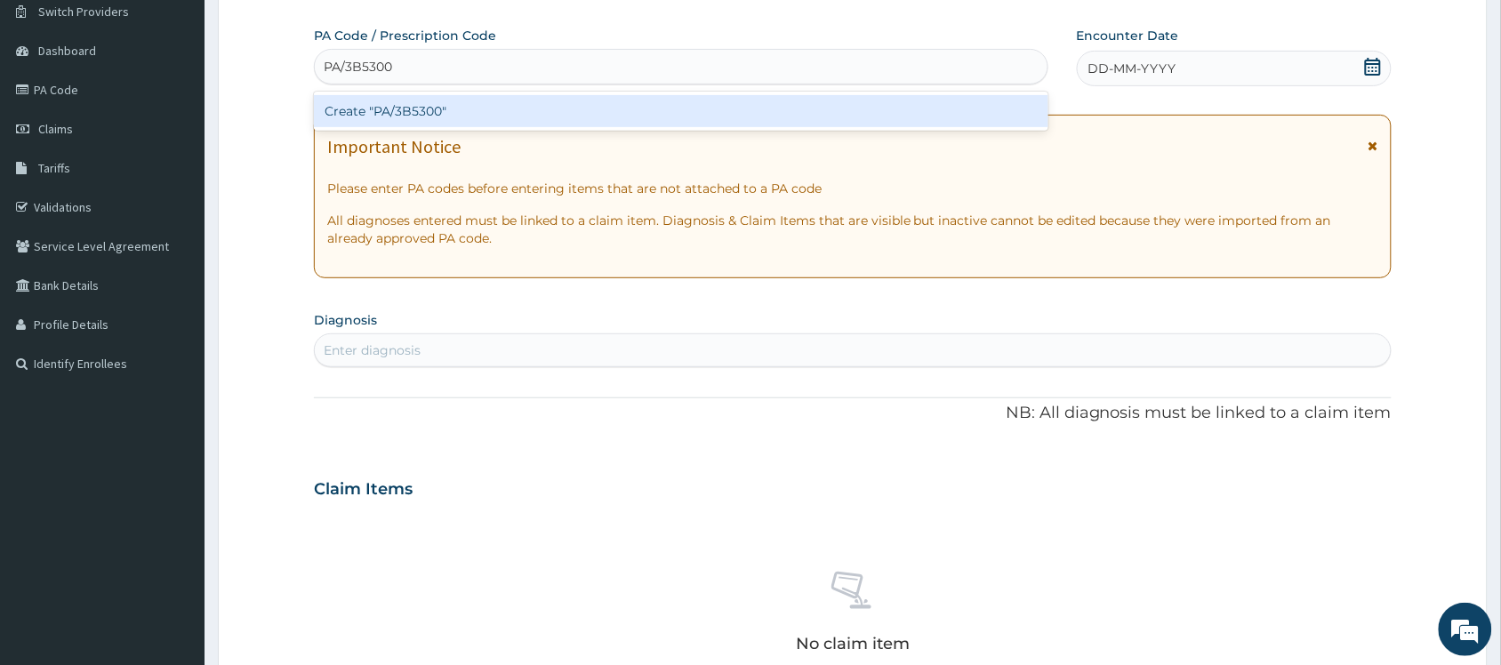
click at [599, 108] on div "Create "PA/3B5300"" at bounding box center [681, 111] width 735 height 32
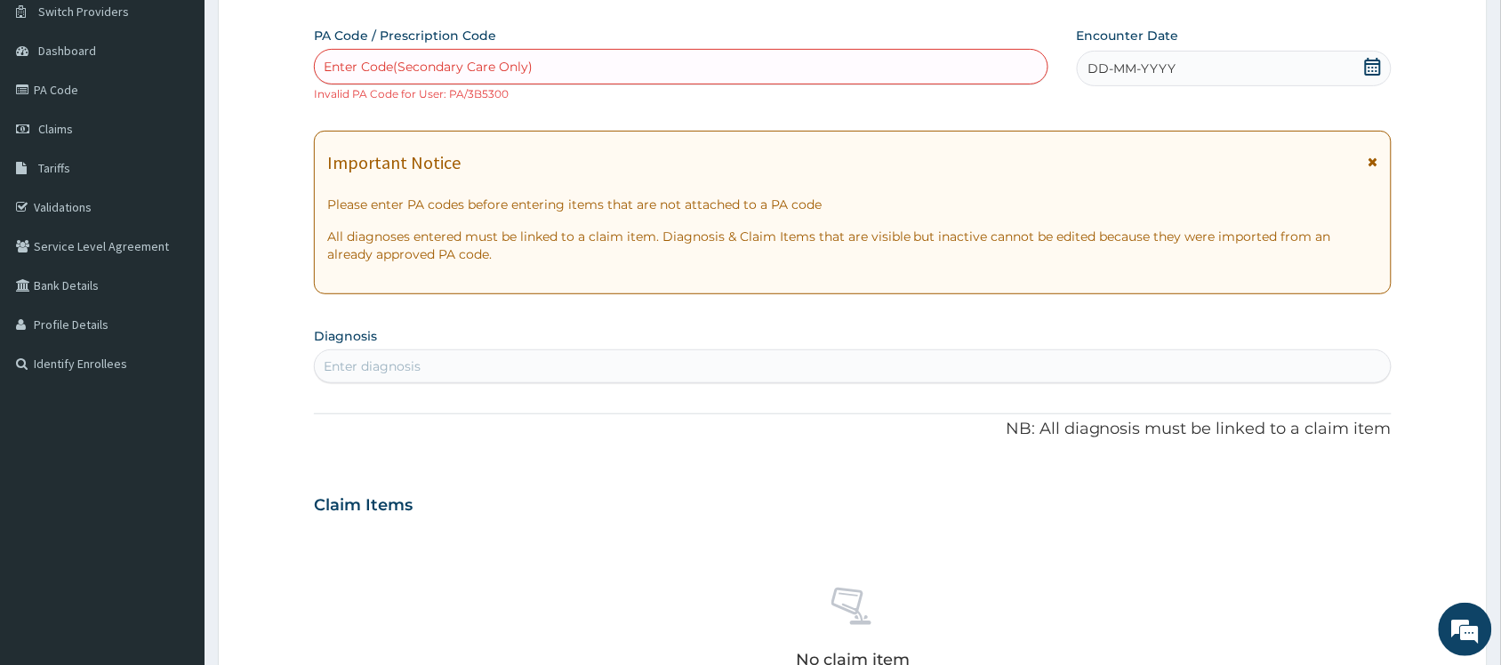
click at [1368, 59] on icon at bounding box center [1373, 67] width 16 height 18
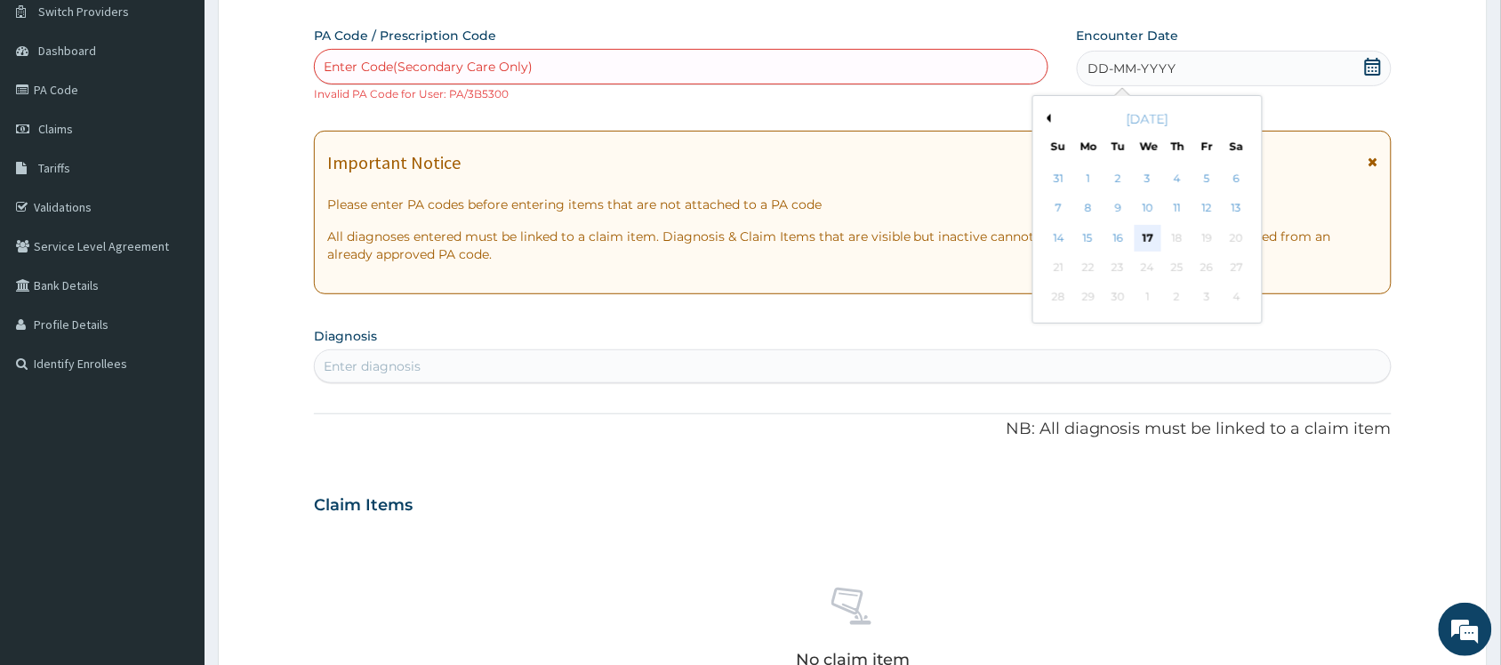
click at [1145, 236] on div "17" at bounding box center [1148, 238] width 27 height 27
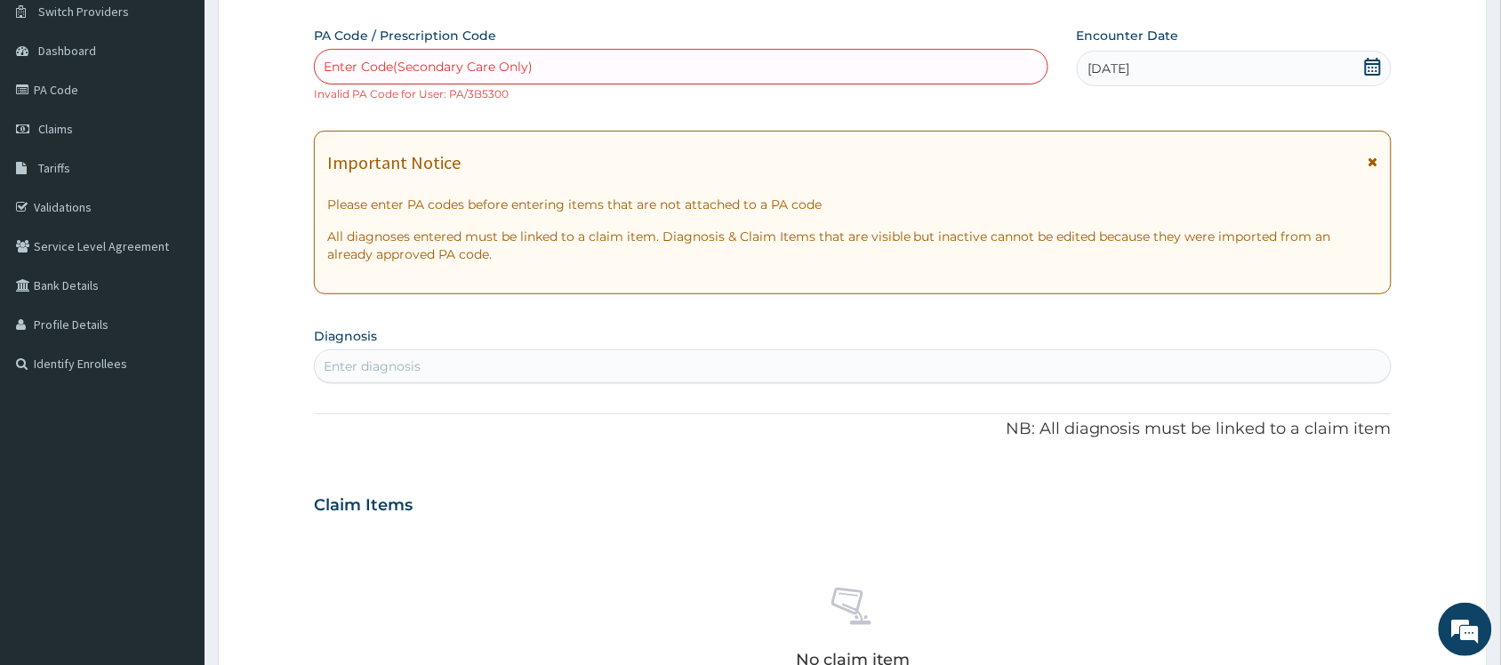
click at [589, 52] on div "Enter Code(Secondary Care Only)" at bounding box center [681, 66] width 733 height 28
paste input "PA/3B5300"
type input "PA/3B5300"
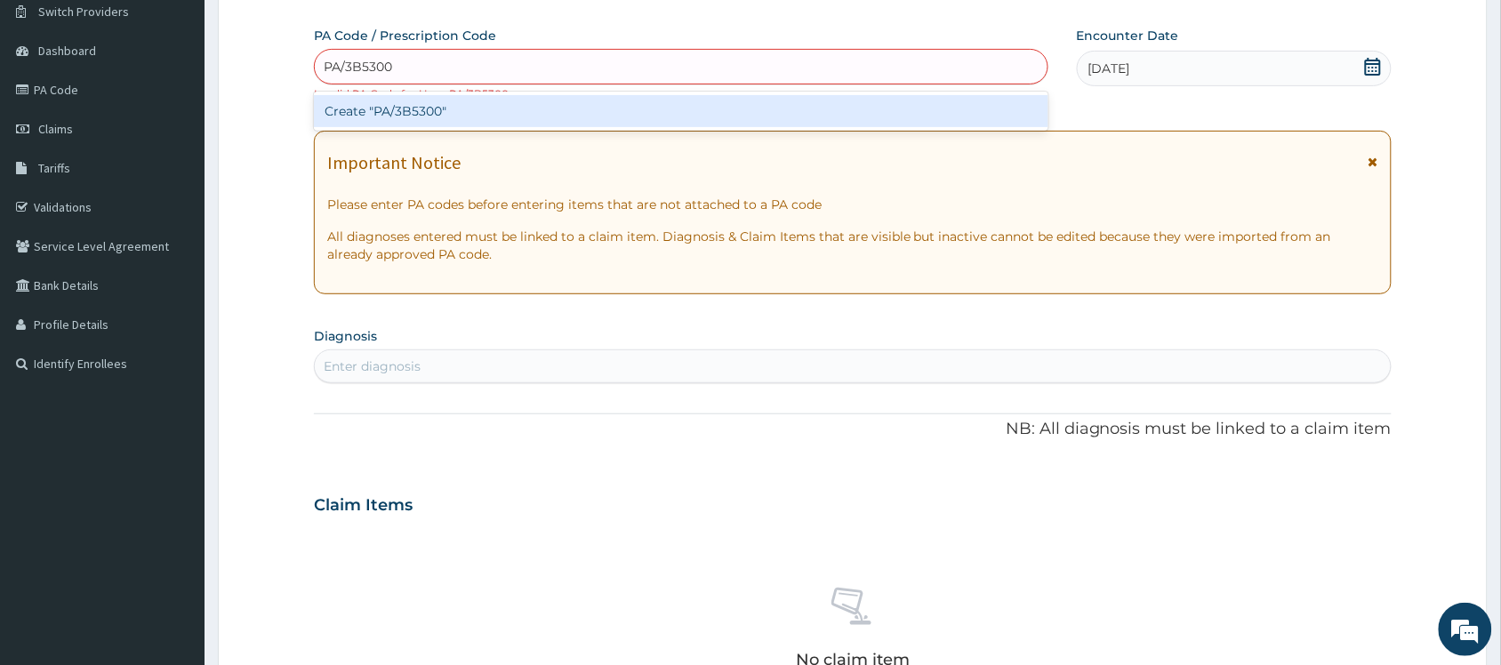
click at [325, 68] on input "PA/3B5300" at bounding box center [359, 67] width 70 height 18
click at [446, 101] on div "Create "PA/3B5300"" at bounding box center [681, 111] width 735 height 32
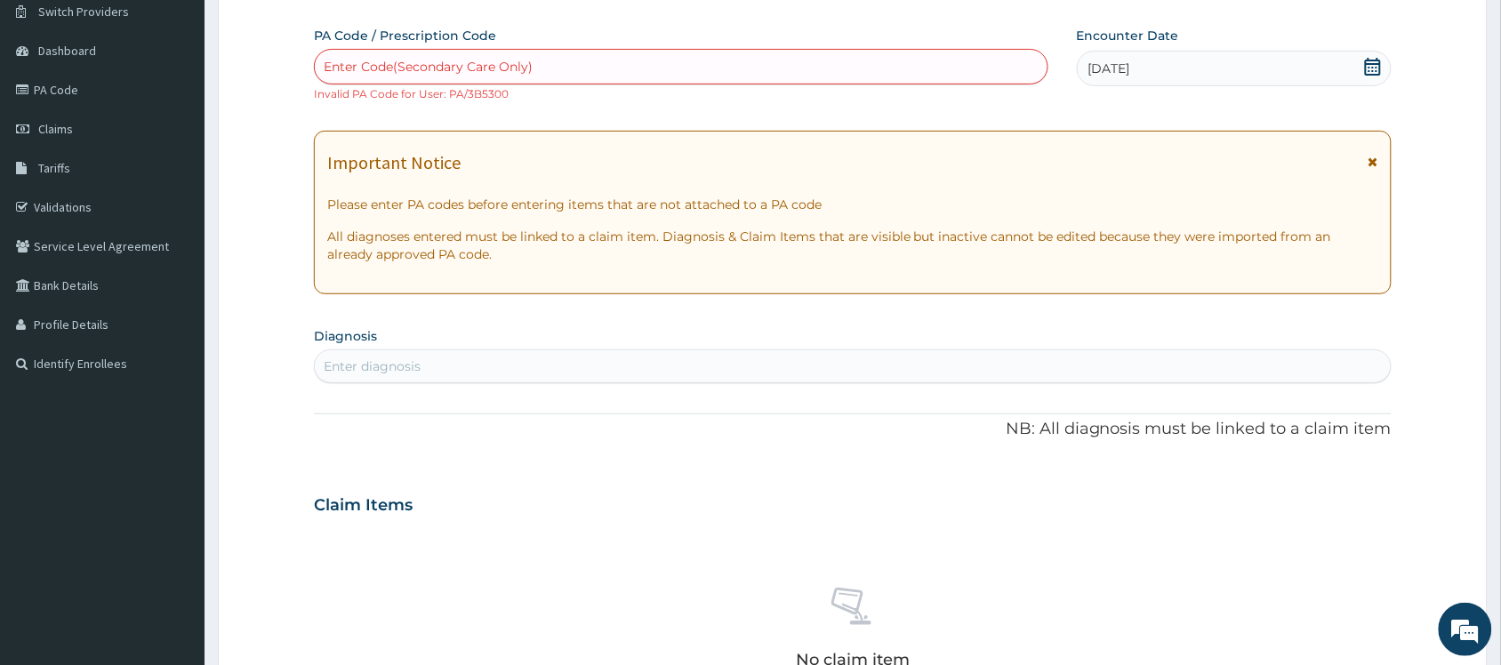
click at [1372, 69] on icon at bounding box center [1373, 67] width 18 height 18
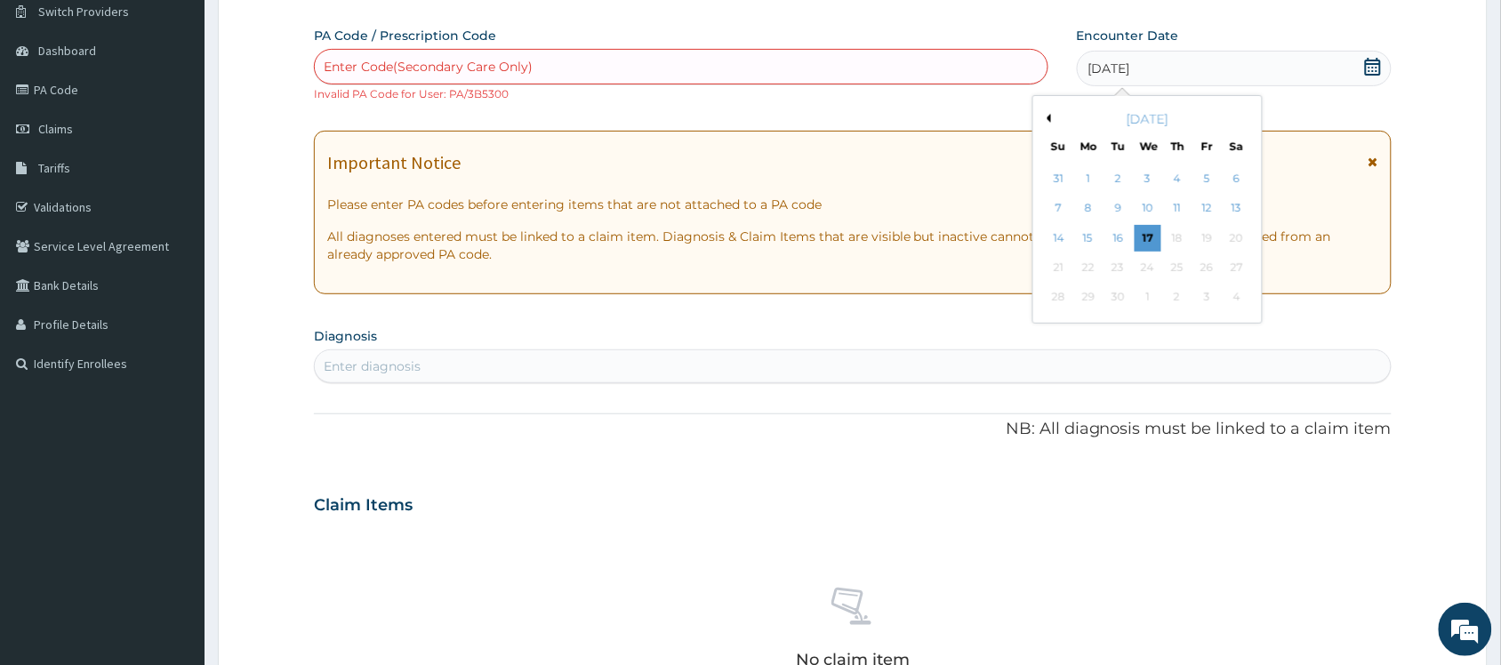
click at [679, 60] on div "Enter Code(Secondary Care Only)" at bounding box center [681, 66] width 733 height 28
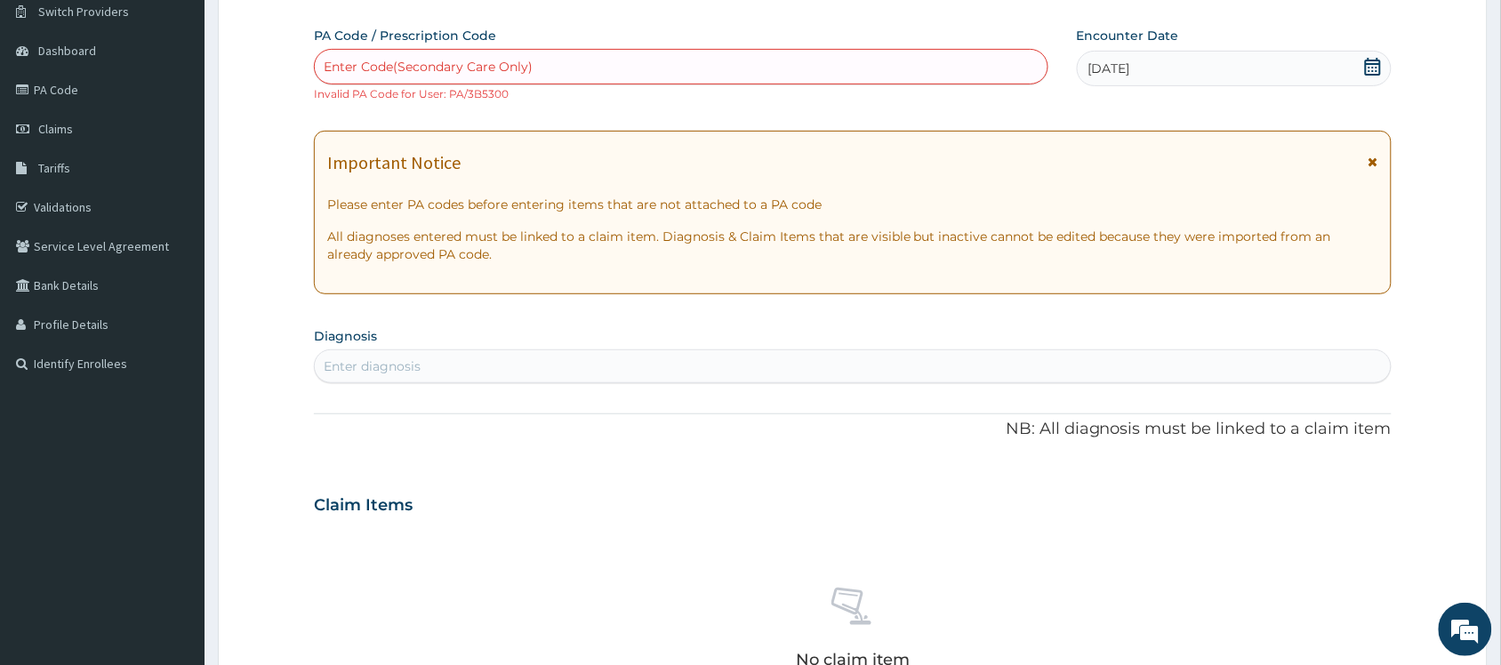
paste input "PA/3B5300"
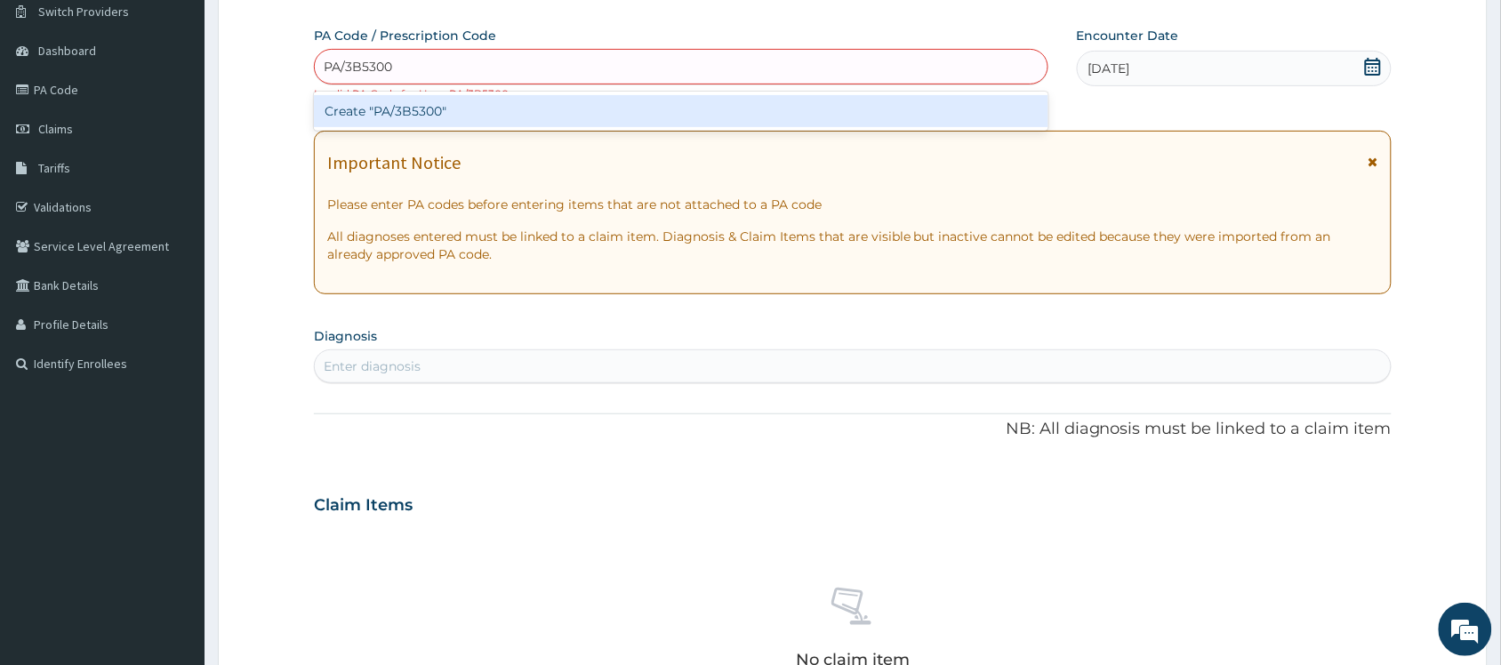
type input "PA/3B5300"
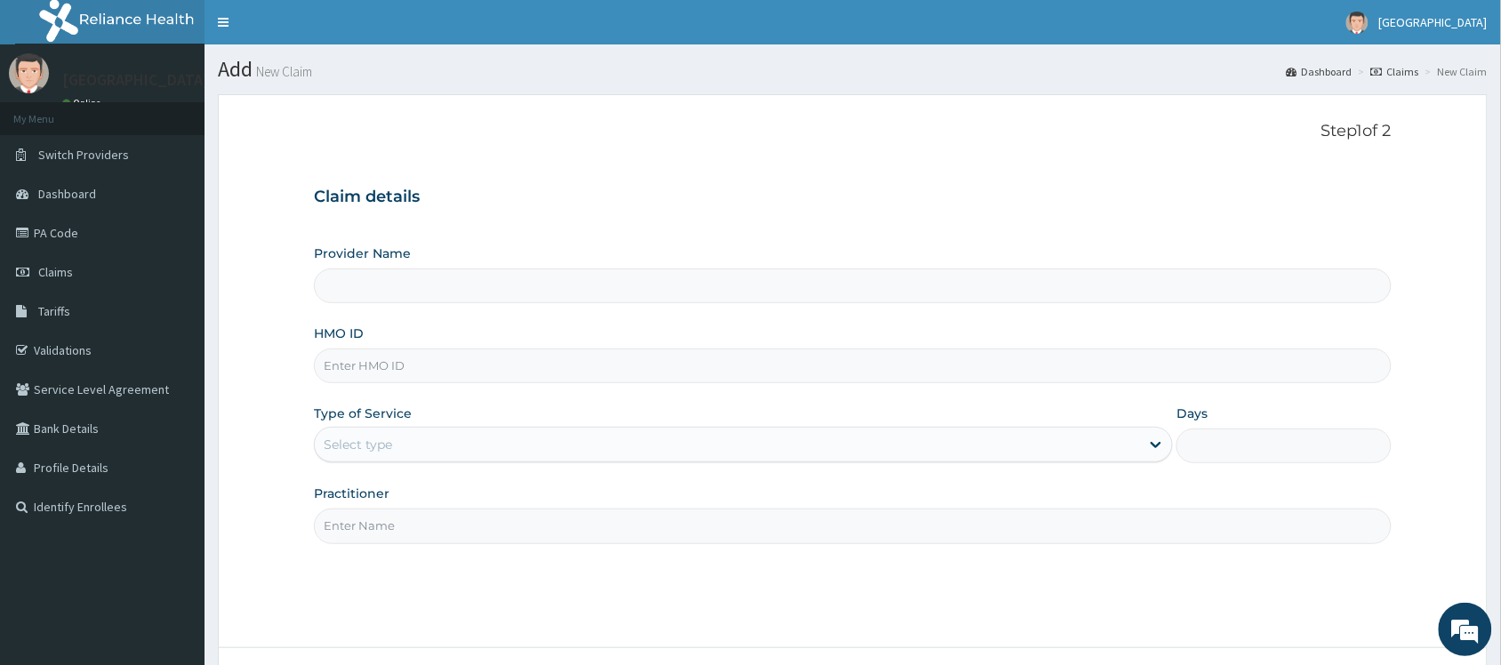
click at [863, 274] on input "Provider Name" at bounding box center [853, 286] width 1078 height 35
click at [821, 292] on input "Provider Name" at bounding box center [853, 286] width 1078 height 35
type input "[GEOGRAPHIC_DATA]"
click at [583, 378] on input "HMO ID" at bounding box center [853, 366] width 1078 height 35
type input "GTC/10047/"
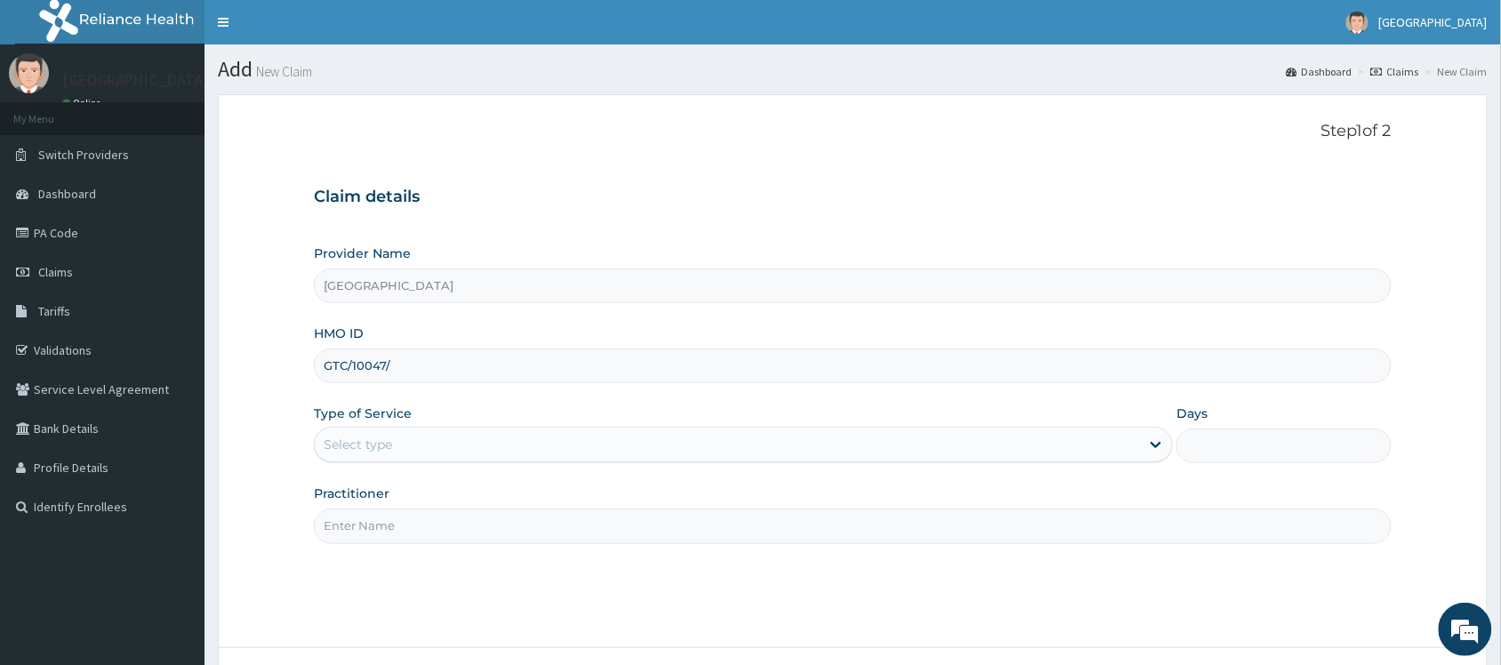
click at [534, 456] on div "Select type" at bounding box center [727, 445] width 825 height 28
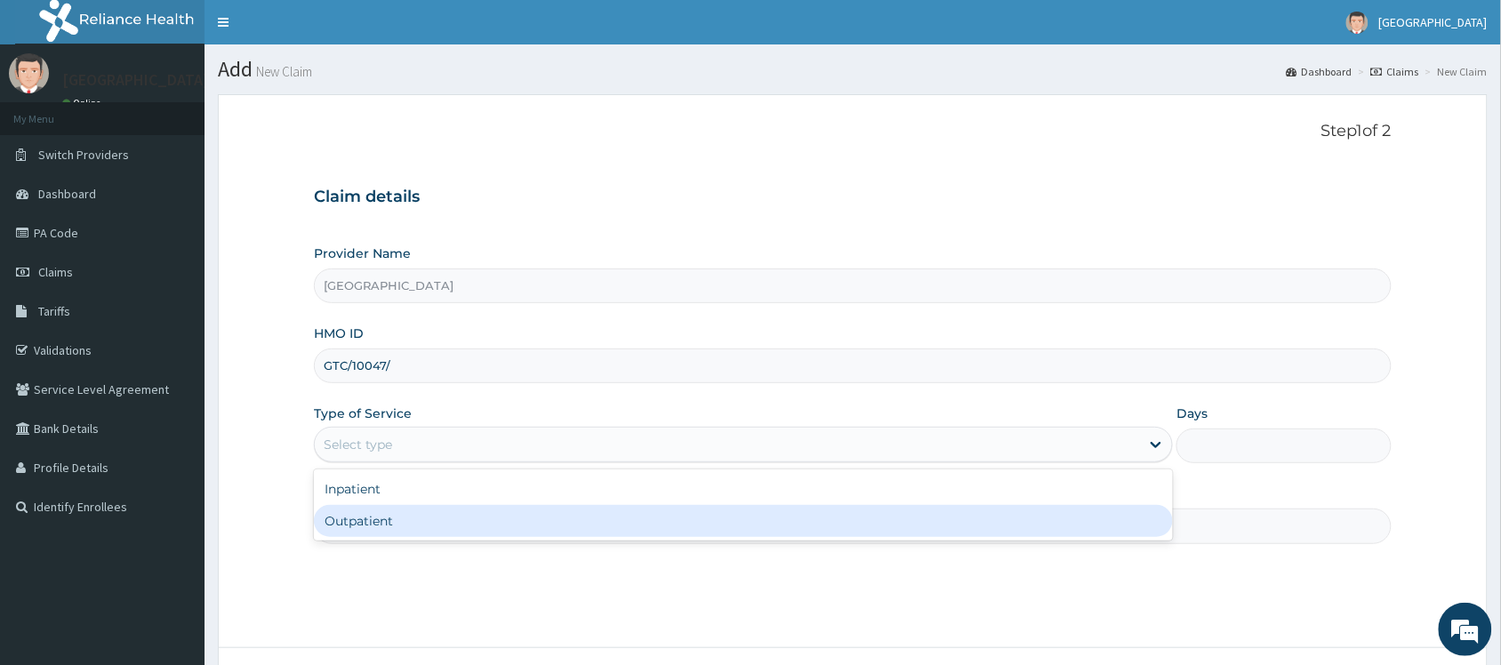
click at [520, 521] on div "Outpatient" at bounding box center [743, 521] width 859 height 32
type input "1"
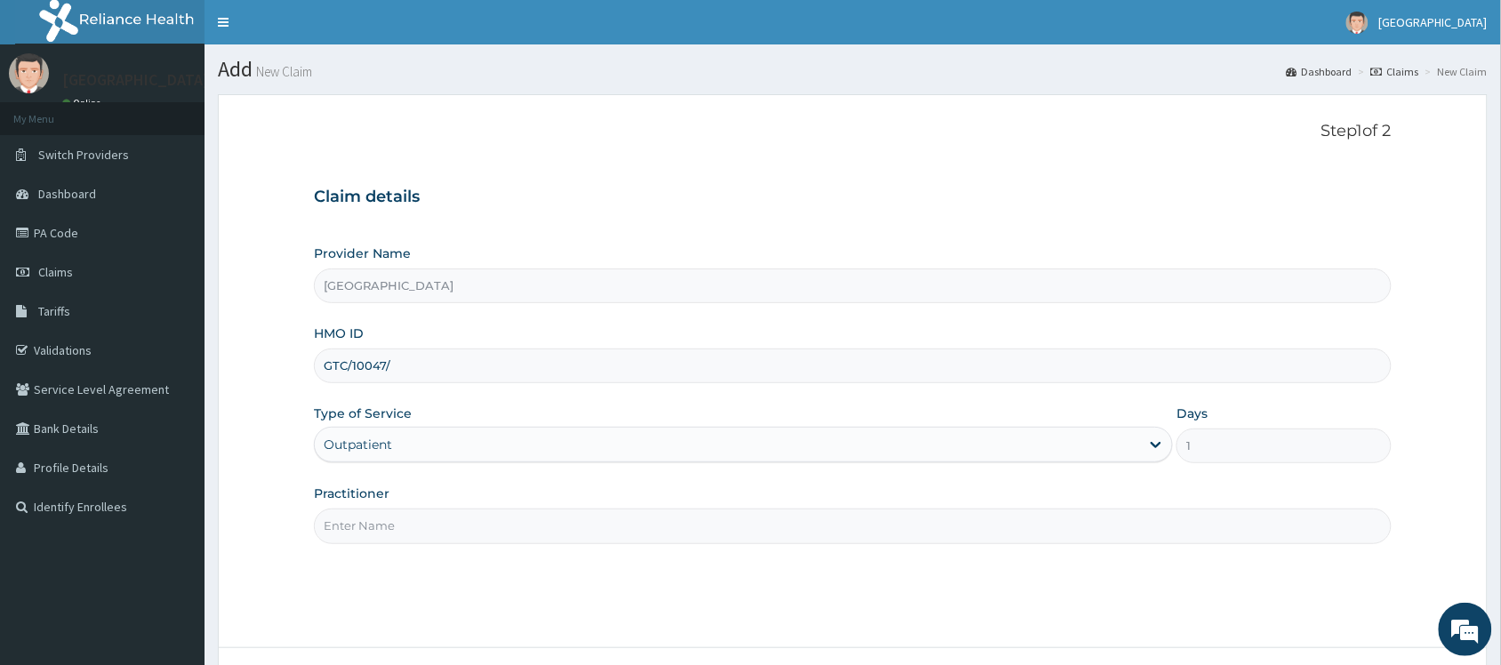
click at [501, 517] on input "Practitioner" at bounding box center [853, 526] width 1078 height 35
type input "[PERSON_NAME]"
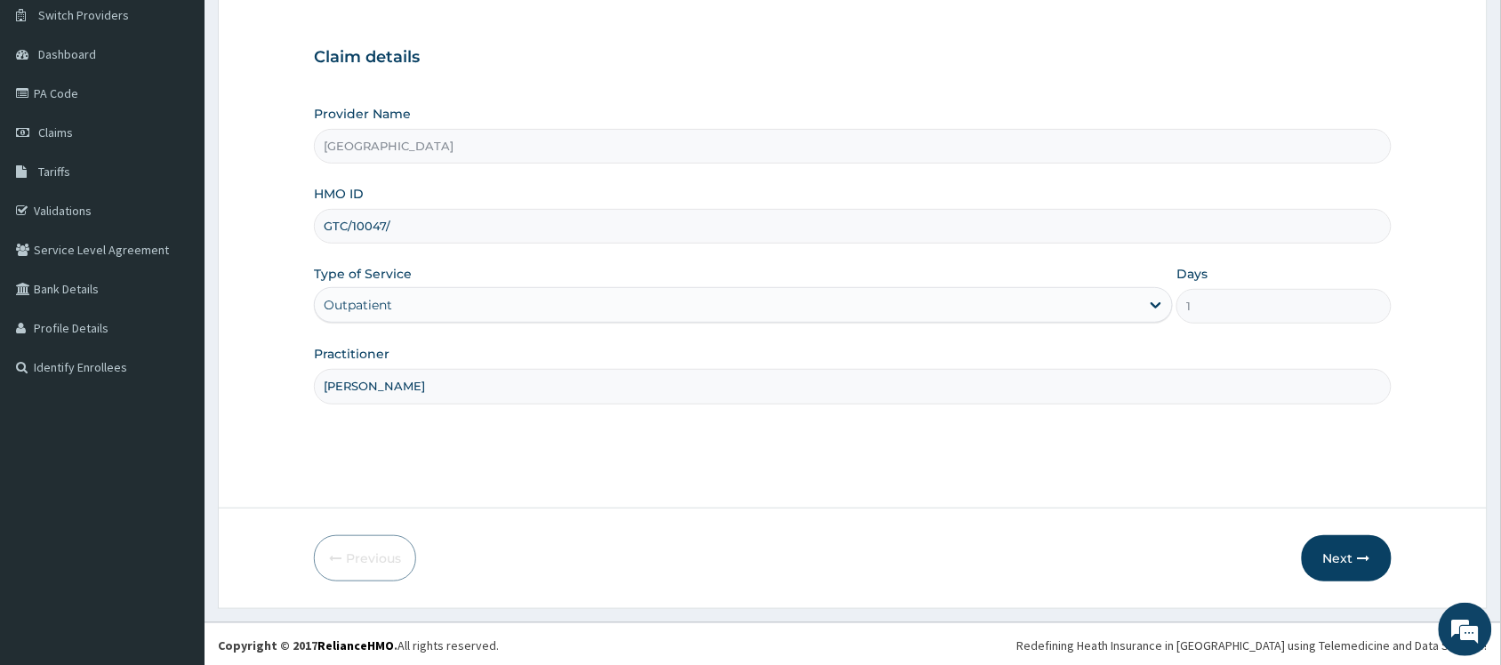
scroll to position [143, 0]
click at [1343, 541] on button "Next" at bounding box center [1347, 556] width 90 height 46
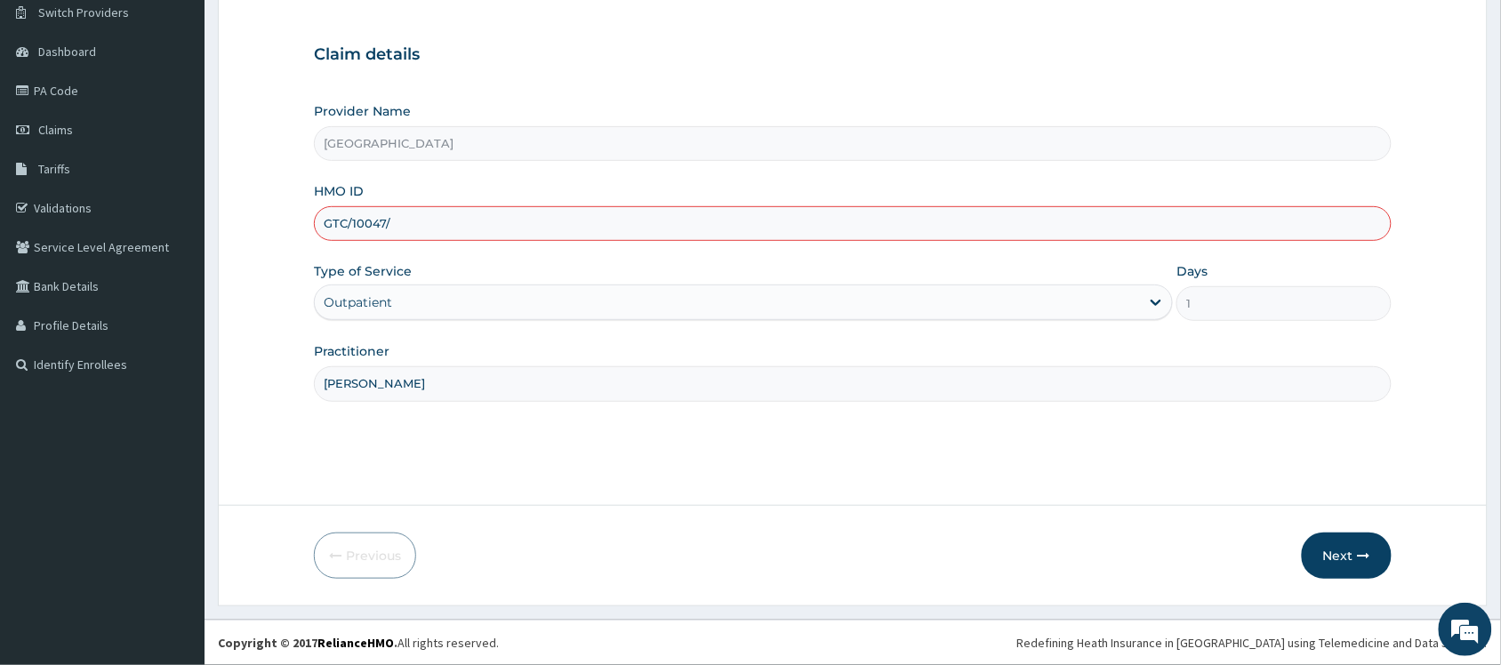
type input "GTC/10047/D"
click at [1352, 545] on button "Next" at bounding box center [1347, 556] width 90 height 46
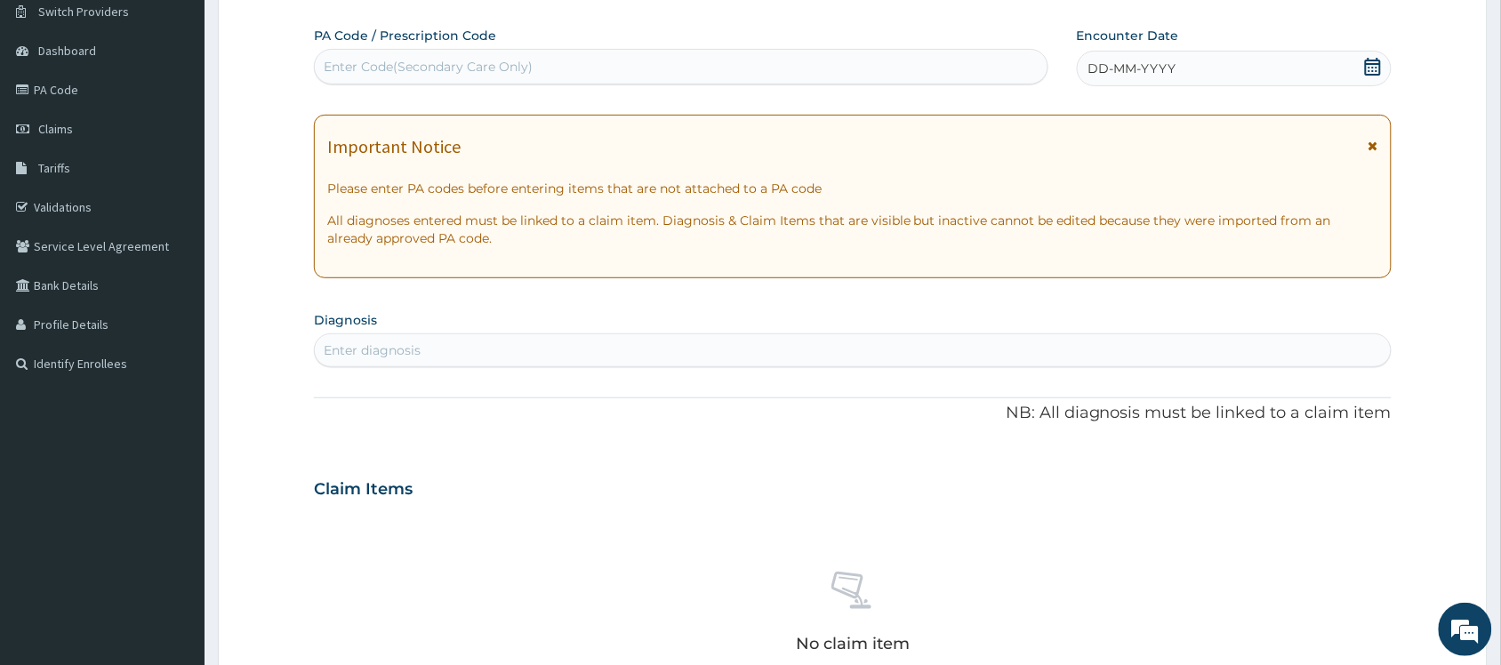
click at [623, 50] on div "Enter Code(Secondary Care Only)" at bounding box center [681, 67] width 735 height 36
paste input "PA/3B5300"
type input "PA/3B5300"
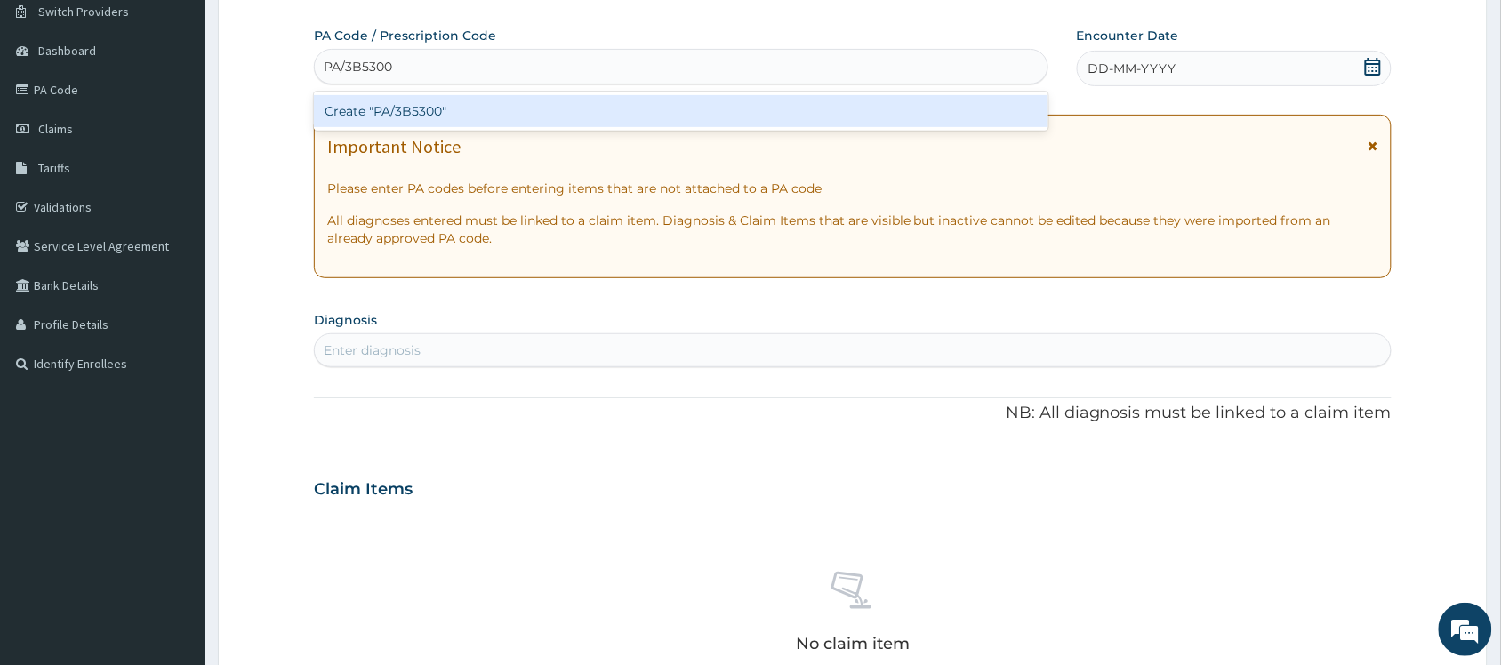
click at [620, 102] on div "Create "PA/3B5300"" at bounding box center [681, 111] width 735 height 32
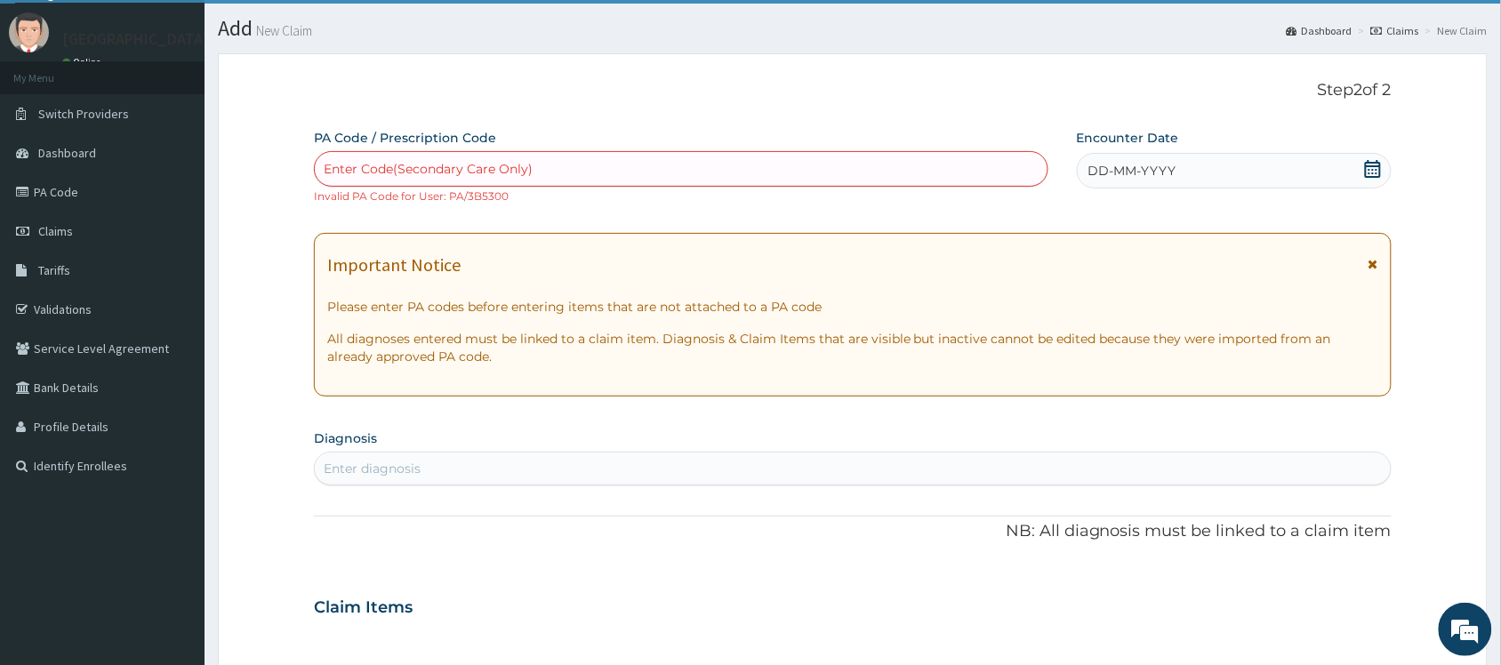
scroll to position [0, 0]
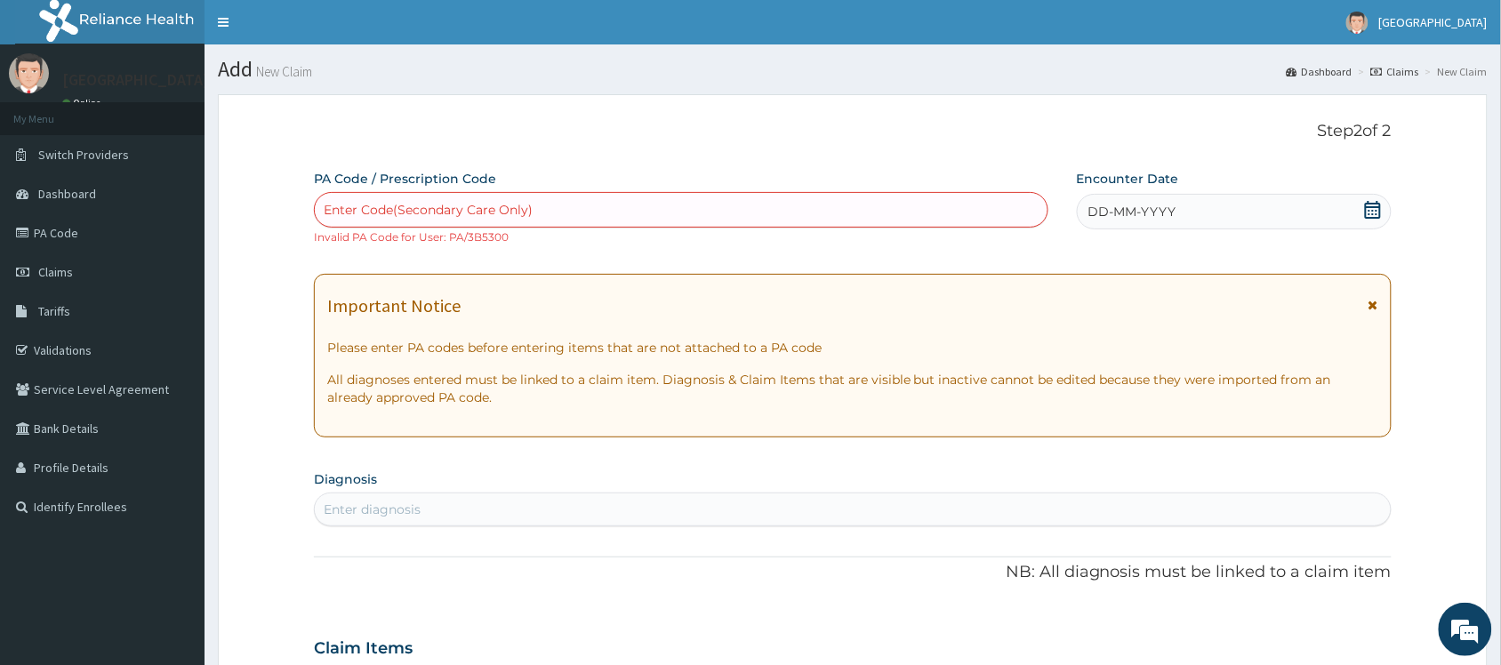
click at [1375, 211] on icon at bounding box center [1373, 210] width 18 height 18
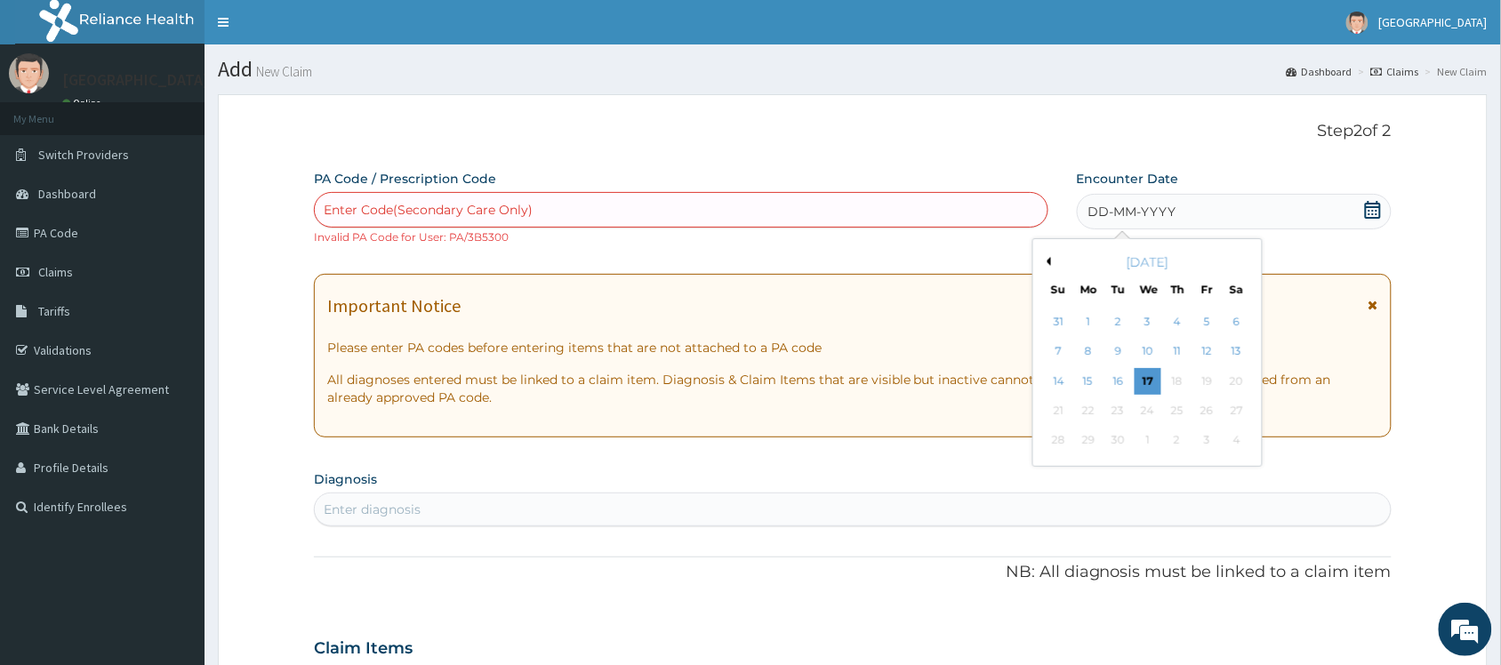
click at [803, 206] on div "Enter Code(Secondary Care Only)" at bounding box center [681, 210] width 733 height 28
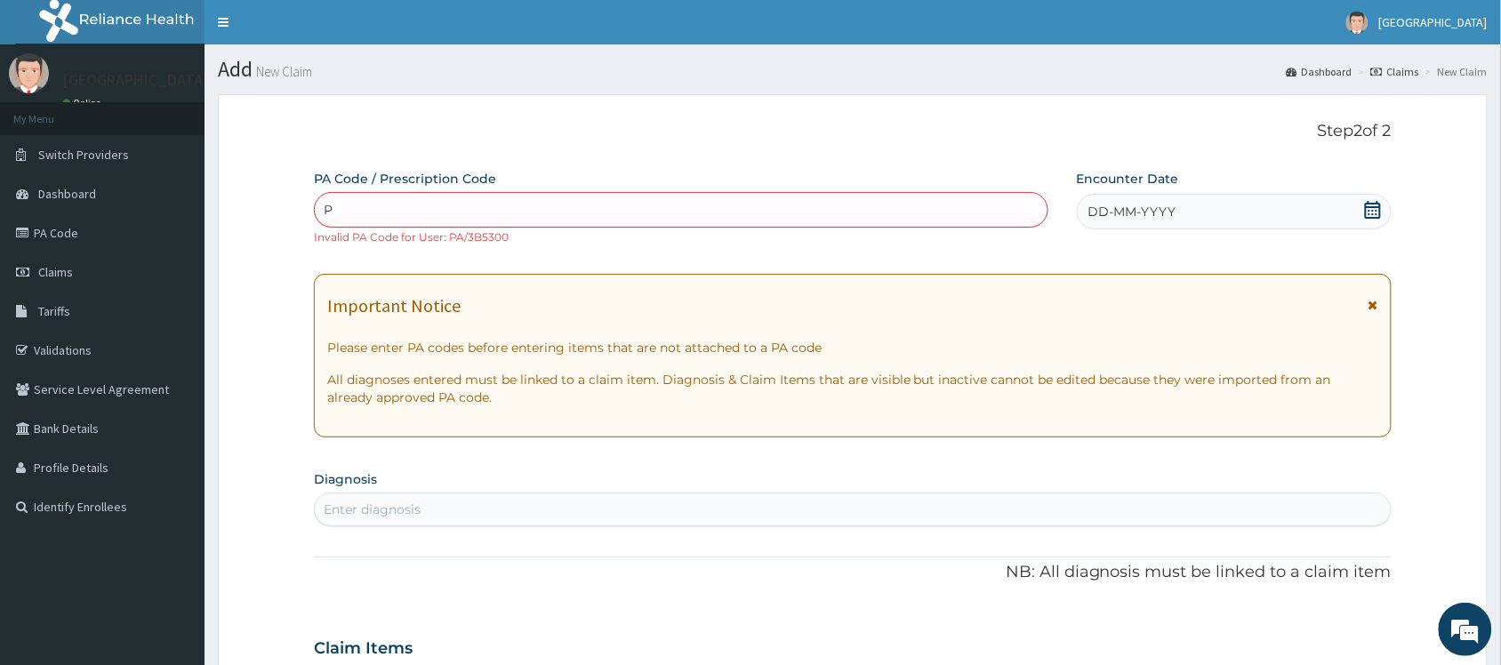
type input "P"
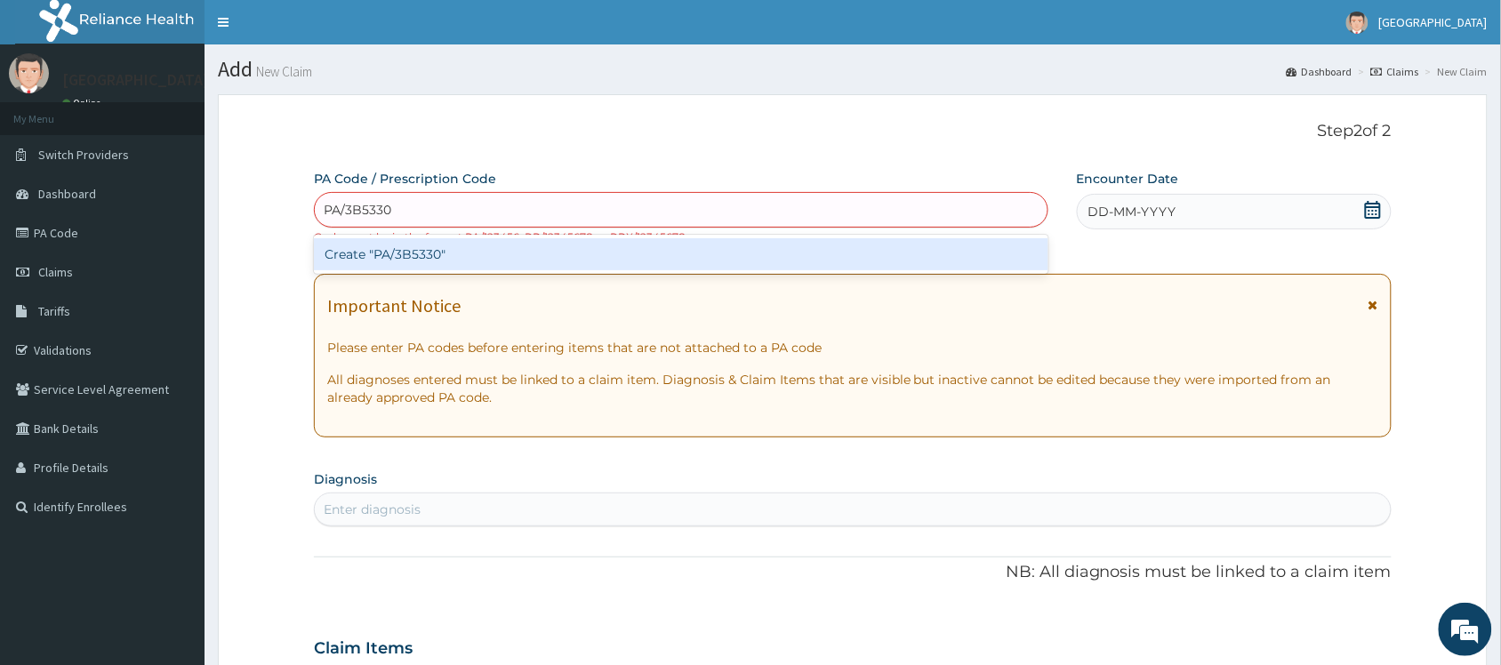
click at [380, 207] on input "PA/3B5330" at bounding box center [358, 210] width 69 height 18
type input "PA/3B530"
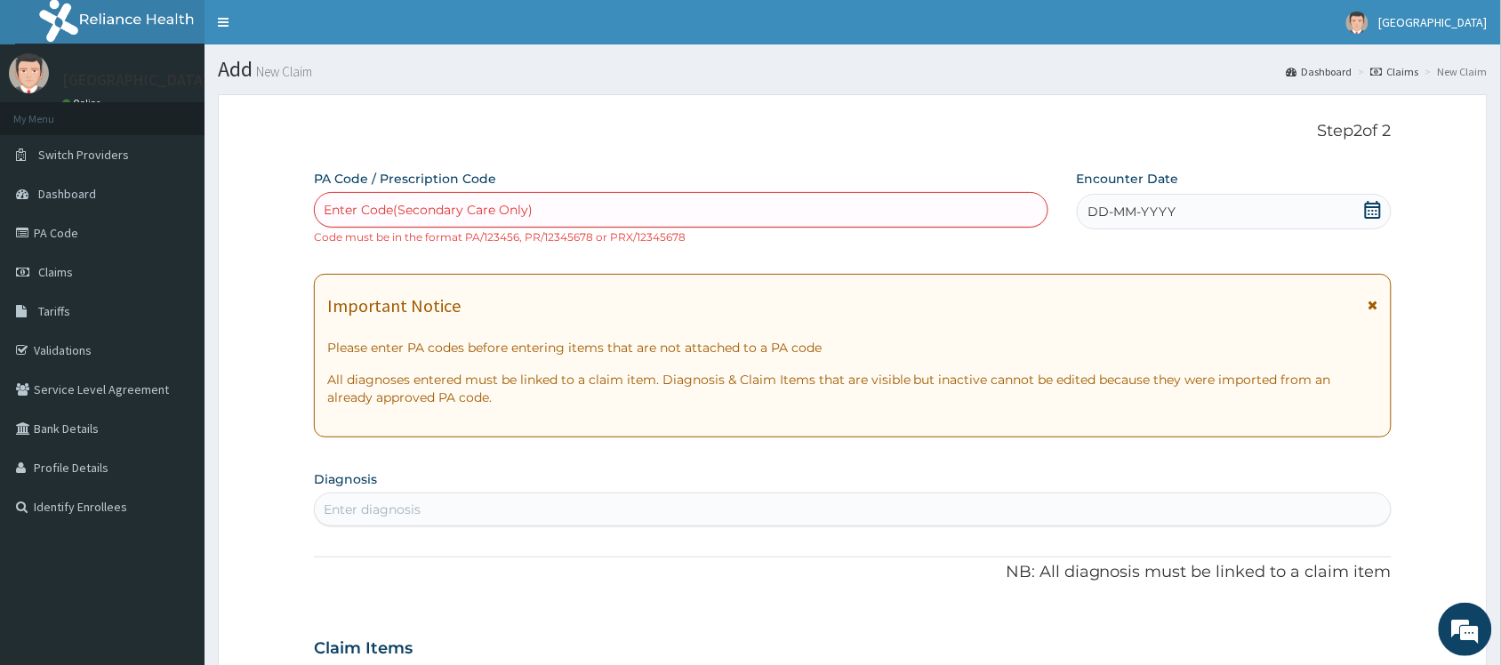
drag, startPoint x: 416, startPoint y: 211, endPoint x: 423, endPoint y: 202, distance: 10.9
click at [423, 202] on div "Enter Code(Secondary Care Only)" at bounding box center [681, 210] width 733 height 28
type input "PA/3B5300"
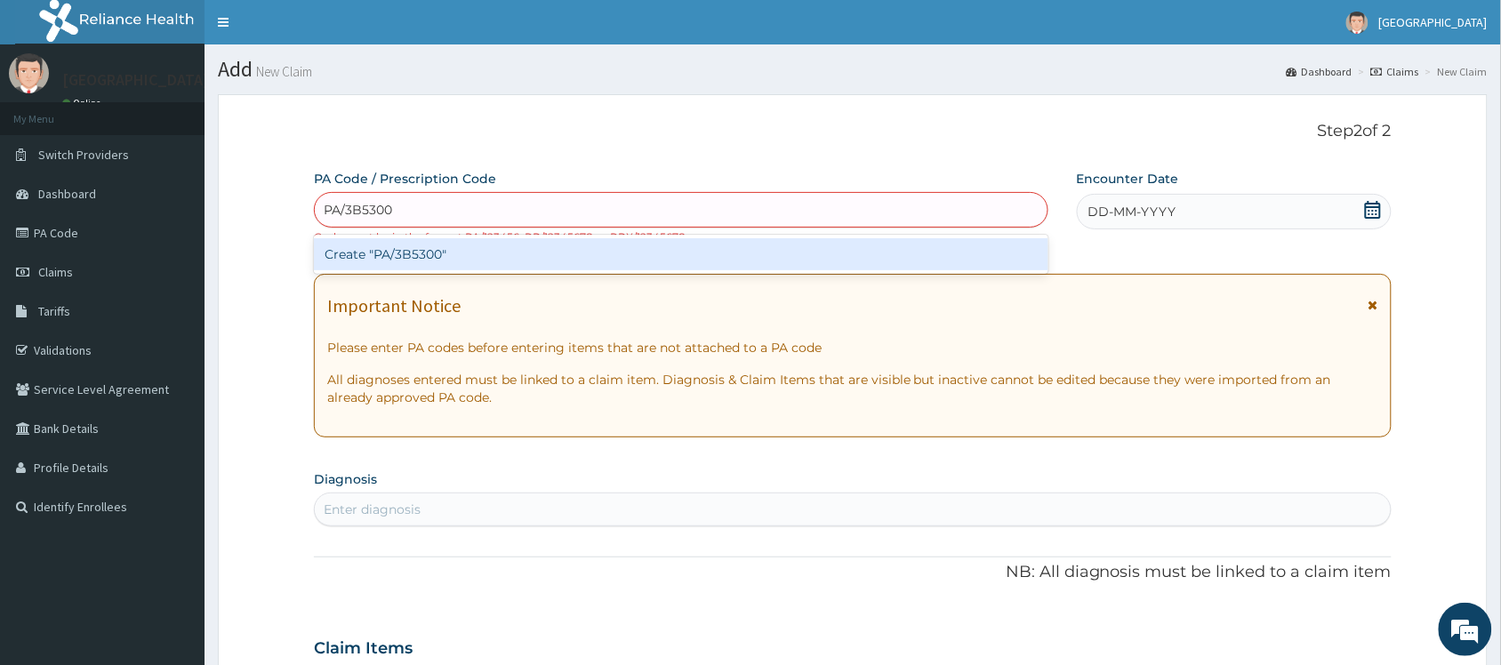
click at [446, 241] on div "Create "PA/3B5300"" at bounding box center [681, 254] width 735 height 32
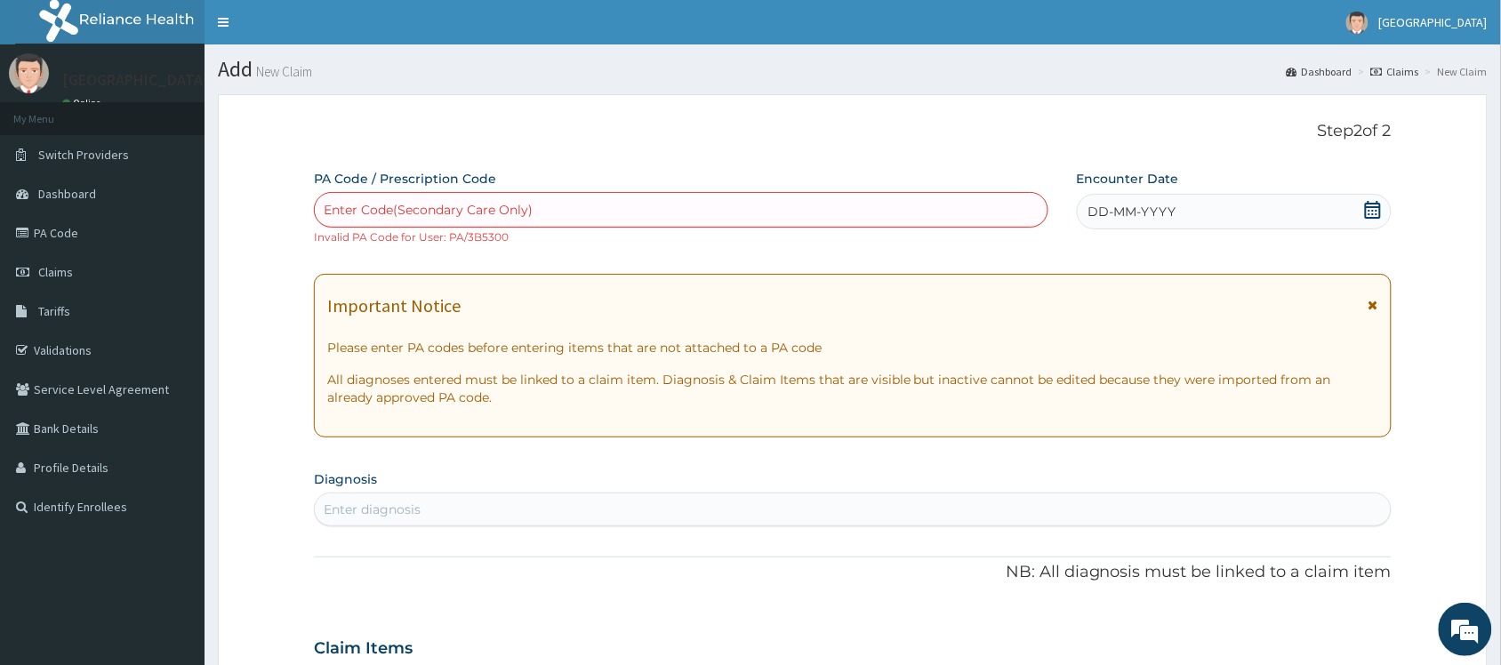
click at [1381, 197] on div "DD-MM-YYYY" at bounding box center [1234, 212] width 315 height 36
